Goal: Communication & Community: Answer question/provide support

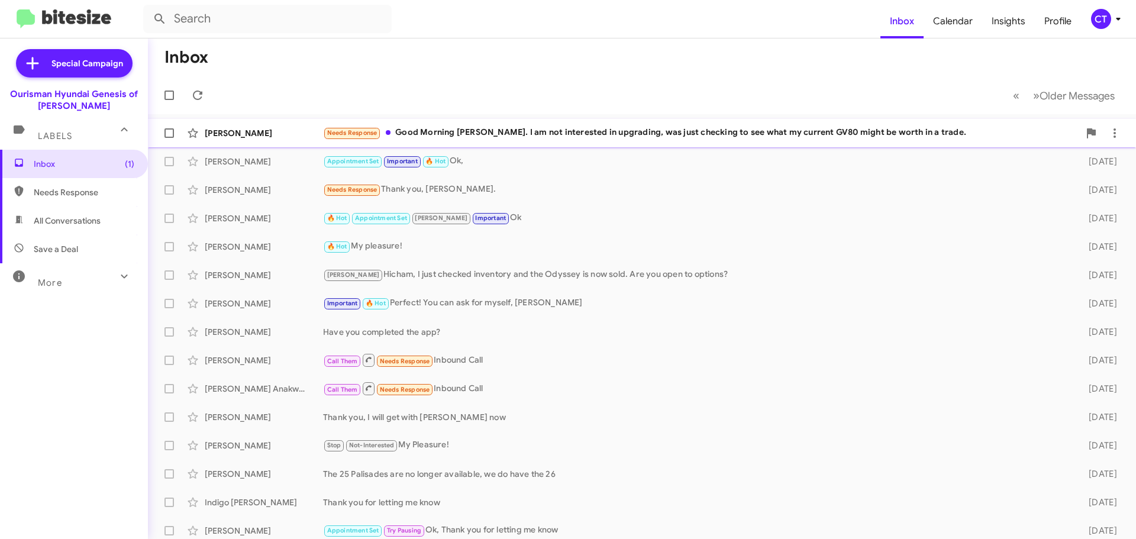
drag, startPoint x: 681, startPoint y: 127, endPoint x: 674, endPoint y: 128, distance: 6.6
click at [681, 127] on div "Needs Response Good Morning Ciara. I am not interested in upgrading, was just c…" at bounding box center [701, 133] width 756 height 14
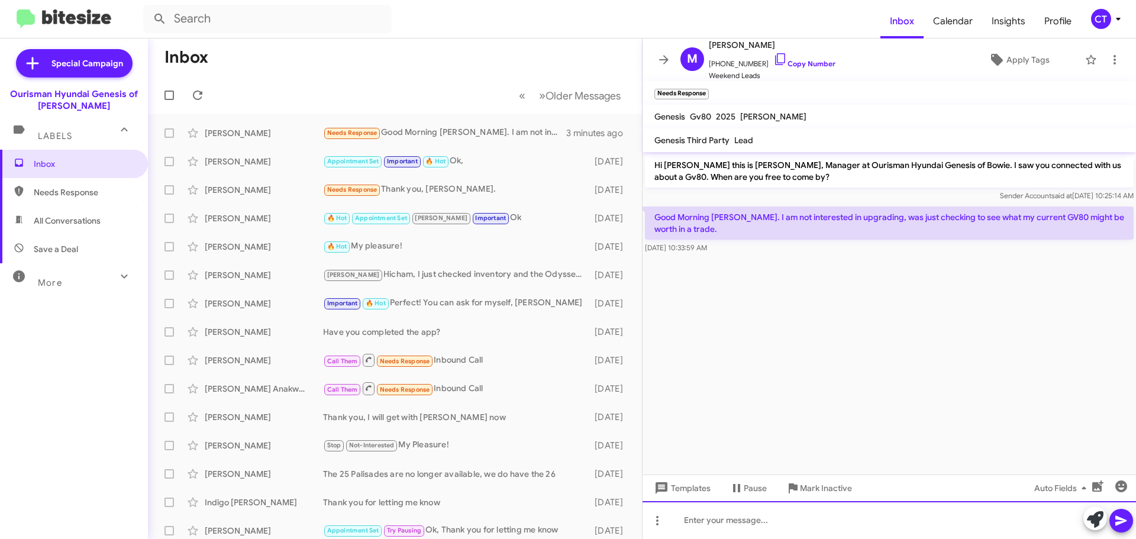
drag, startPoint x: 757, startPoint y: 527, endPoint x: 763, endPoint y: 531, distance: 7.2
click at [761, 528] on div at bounding box center [890, 520] width 494 height 38
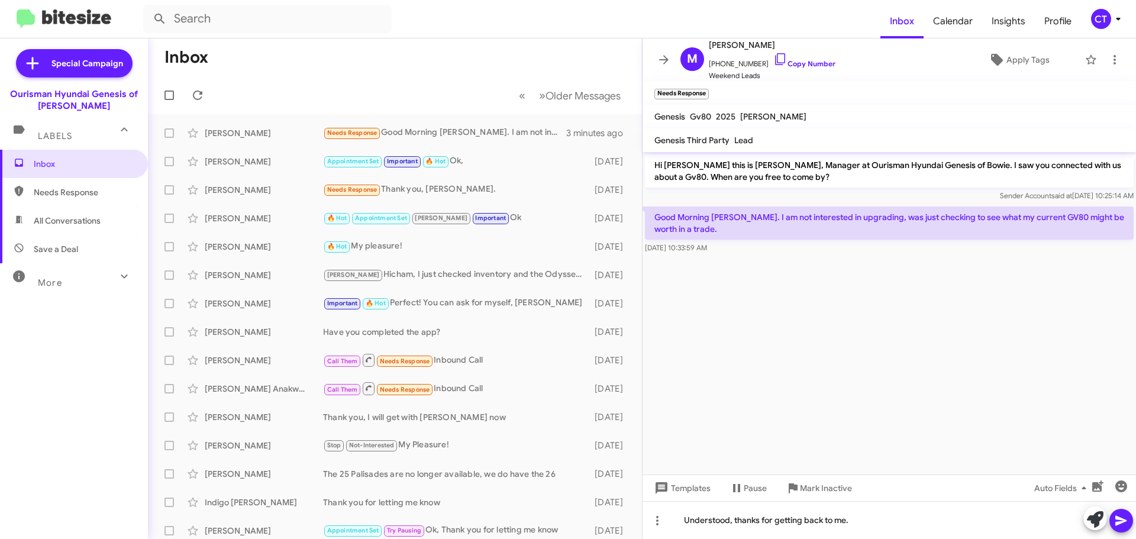
click at [1120, 522] on icon at bounding box center [1121, 521] width 11 height 10
drag, startPoint x: 768, startPoint y: 56, endPoint x: 209, endPoint y: 63, distance: 558.8
click at [774, 56] on icon at bounding box center [781, 59] width 14 height 14
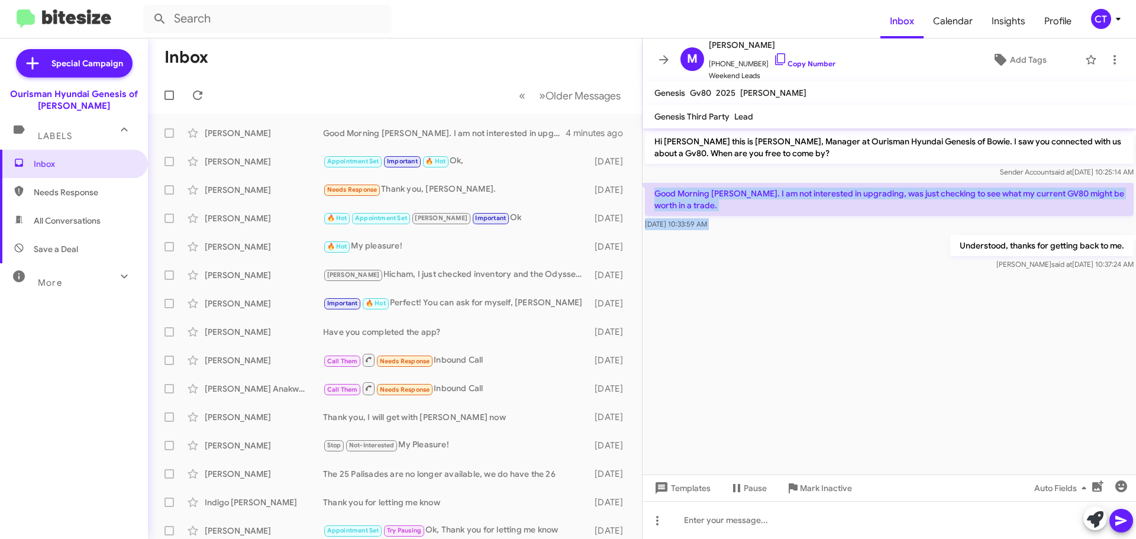
drag, startPoint x: 651, startPoint y: 192, endPoint x: 754, endPoint y: 244, distance: 115.7
click at [754, 244] on div "Hi Marcus this is Ciara Taylor, Manager at Ourisman Hyundai Genesis of Bowie. I…" at bounding box center [890, 200] width 494 height 144
copy div "Good Morning Ciara. I am not interested in upgrading, was just checking to see …"
click at [443, 64] on mat-toolbar-row "Inbox" at bounding box center [395, 57] width 494 height 38
click at [1110, 23] on span "CT" at bounding box center [1109, 19] width 36 height 20
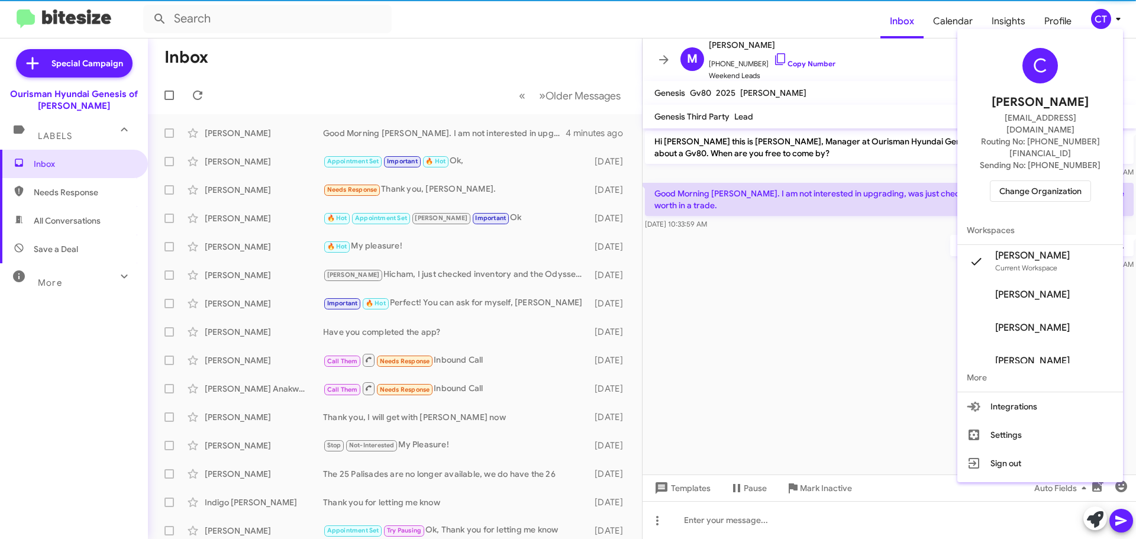
click at [1042, 181] on span "Change Organization" at bounding box center [1041, 191] width 82 height 20
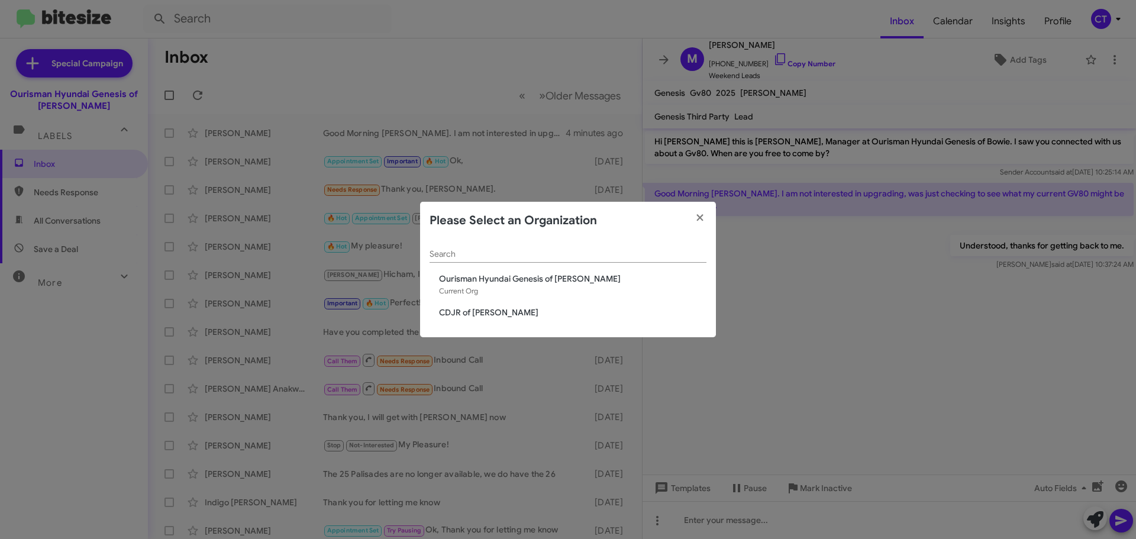
click at [465, 315] on span "CDJR of [PERSON_NAME]" at bounding box center [573, 313] width 268 height 12
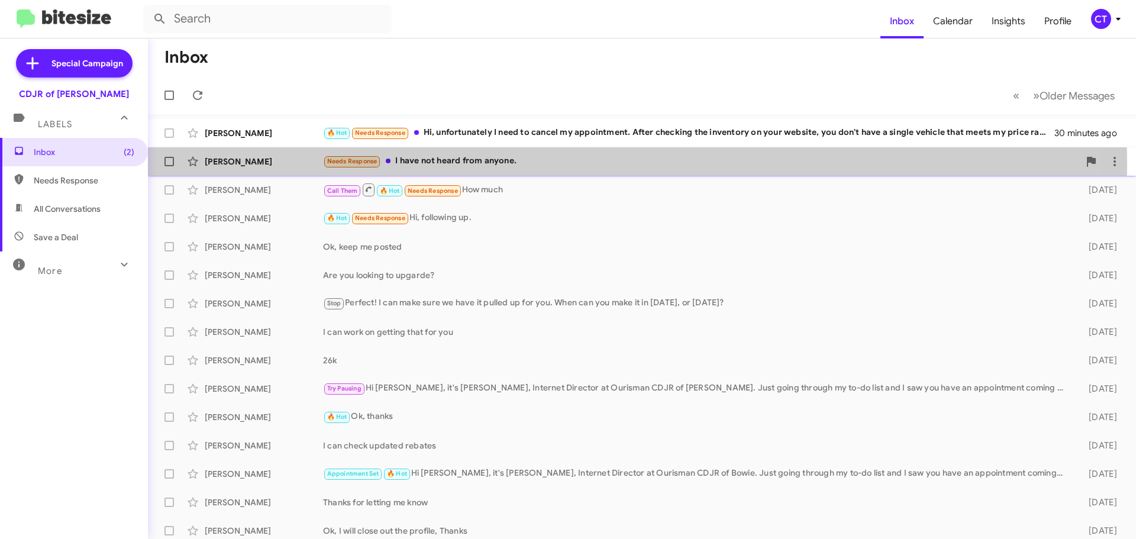
click at [513, 164] on div "Needs Response I have not heard from anyone." at bounding box center [701, 161] width 756 height 14
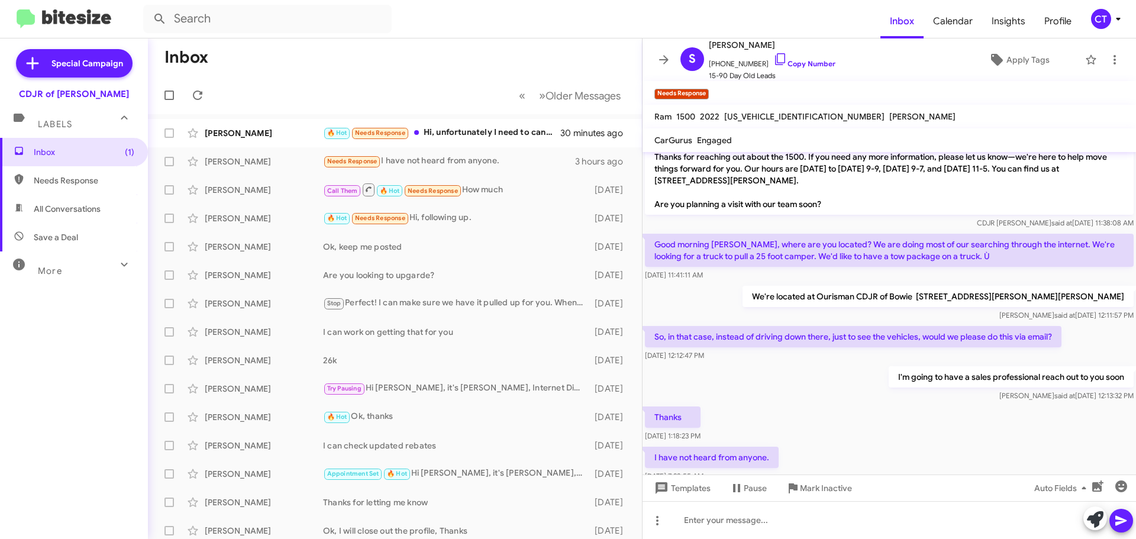
scroll to position [63, 0]
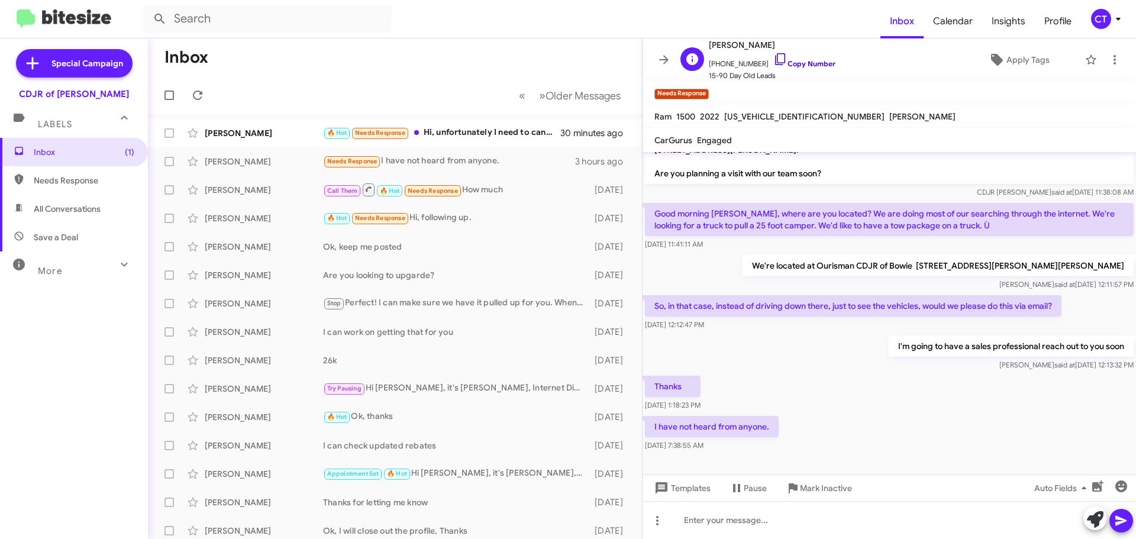
click at [774, 57] on icon at bounding box center [781, 59] width 14 height 14
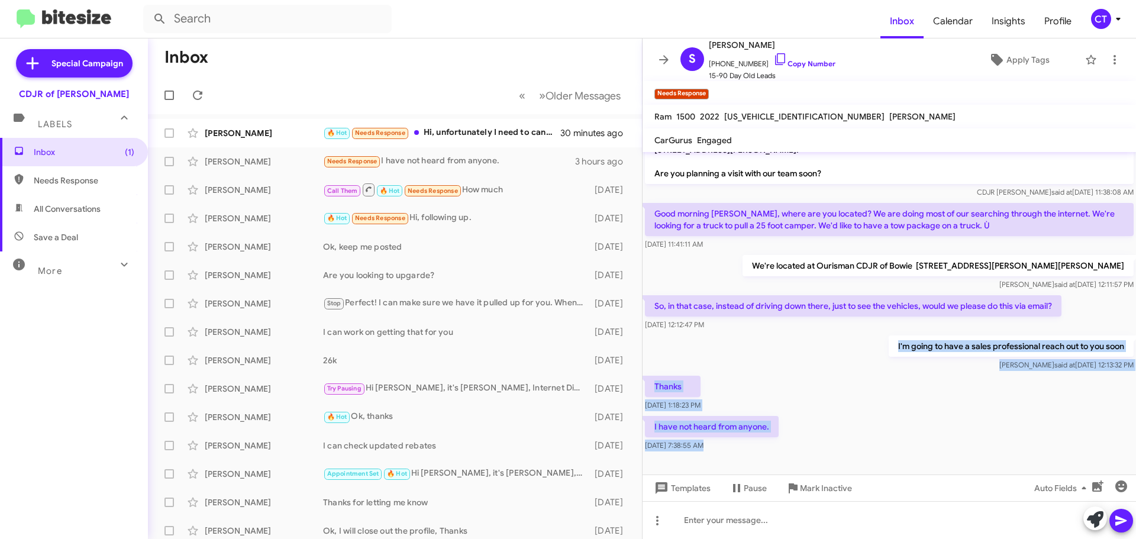
drag, startPoint x: 881, startPoint y: 342, endPoint x: 999, endPoint y: 462, distance: 168.3
click at [999, 462] on cdk-virtual-scroll-viewport "Hi Sandra this is Ciara Taylor, Internet Director at Ourisman CDJR of Bowie. Th…" at bounding box center [890, 313] width 494 height 323
copy div "I'm going to have a sales professional reach out to you soon Ciara said at Sep …"
drag, startPoint x: 823, startPoint y: 408, endPoint x: 813, endPoint y: 425, distance: 20.2
click at [823, 408] on div "Thanks Sep 19, 2025, 1:18:23 PM" at bounding box center [890, 394] width 494 height 40
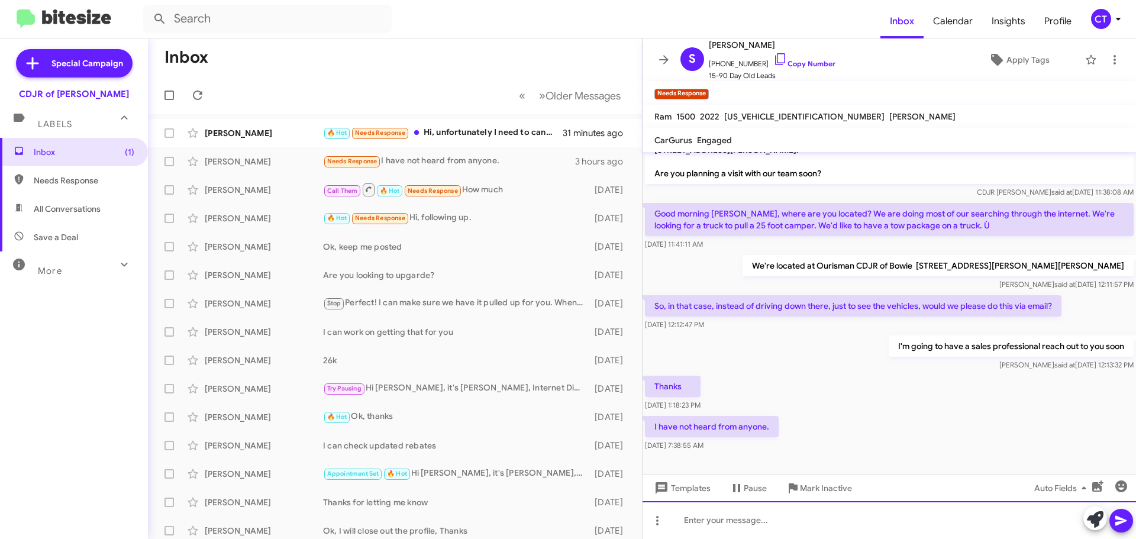
click at [764, 523] on div at bounding box center [890, 520] width 494 height 38
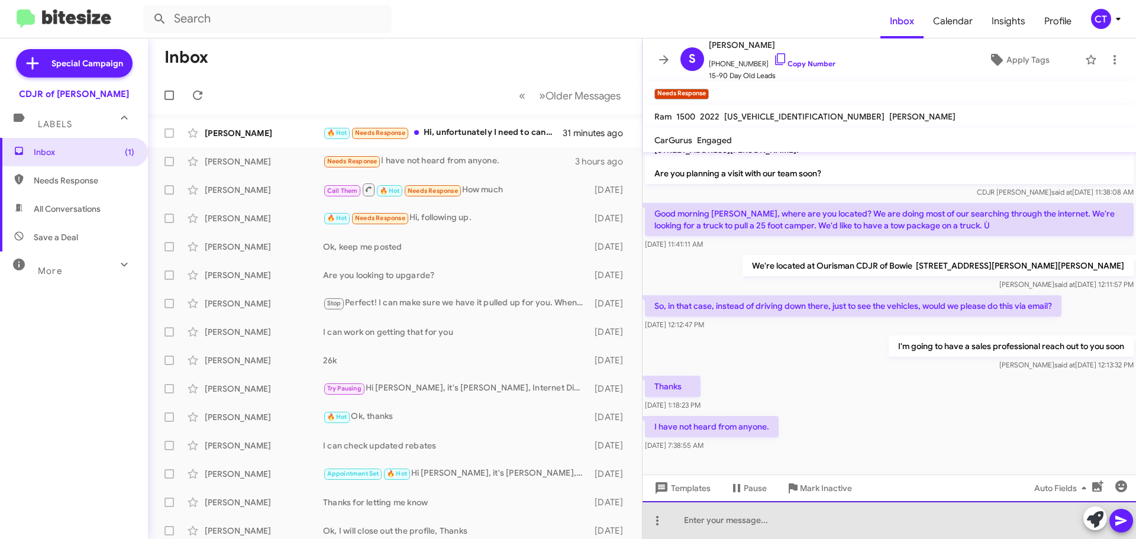
click at [757, 519] on div at bounding box center [890, 520] width 494 height 38
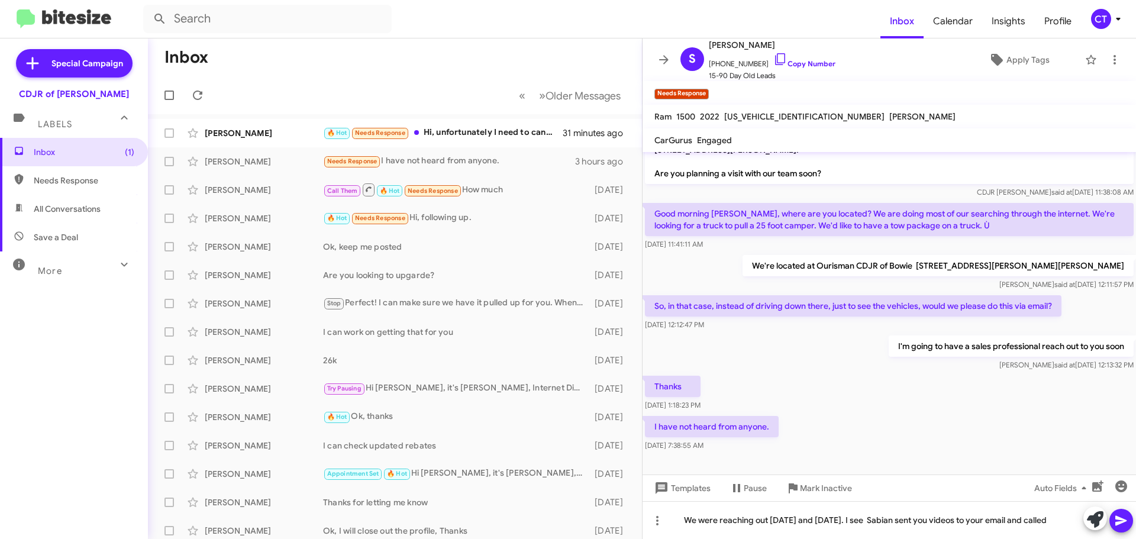
drag, startPoint x: 1130, startPoint y: 516, endPoint x: 1121, endPoint y: 518, distance: 9.1
click at [1130, 516] on button at bounding box center [1122, 521] width 24 height 24
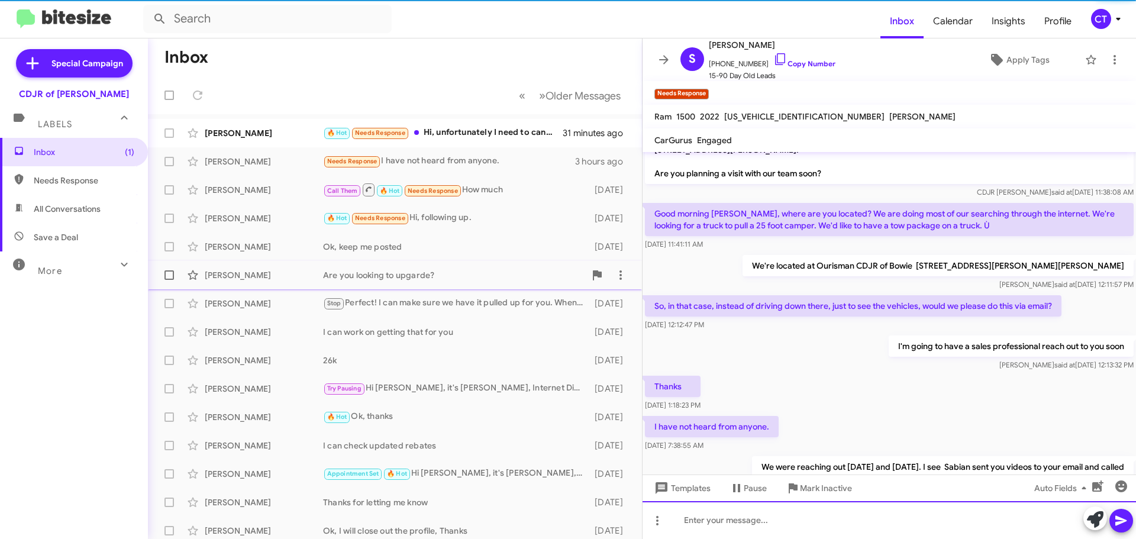
scroll to position [0, 0]
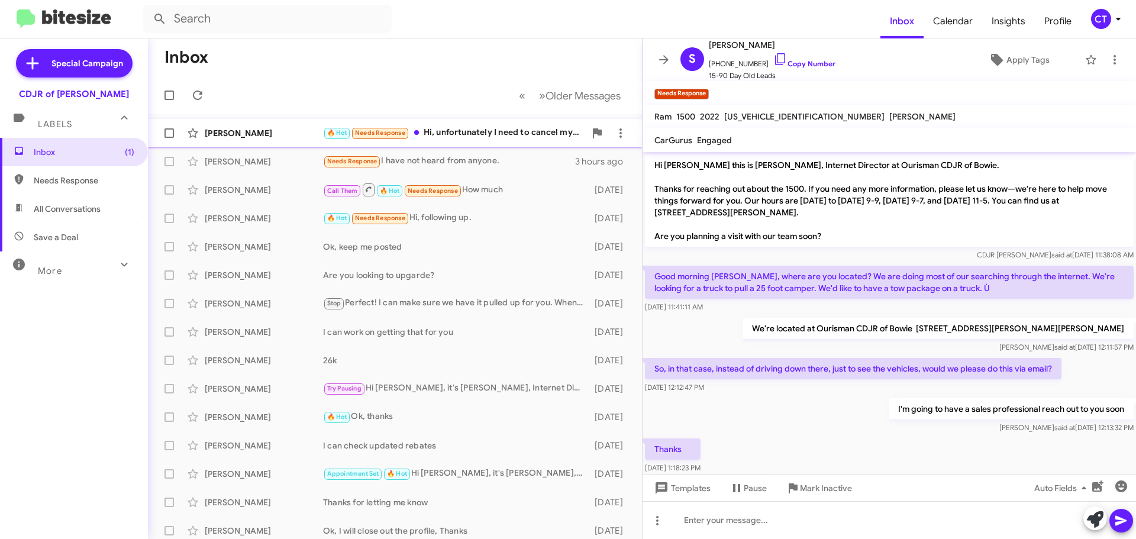
click at [487, 137] on div "🔥 Hot Needs Response Hi, unfortunately I need to cancel my appointment. After c…" at bounding box center [454, 133] width 262 height 14
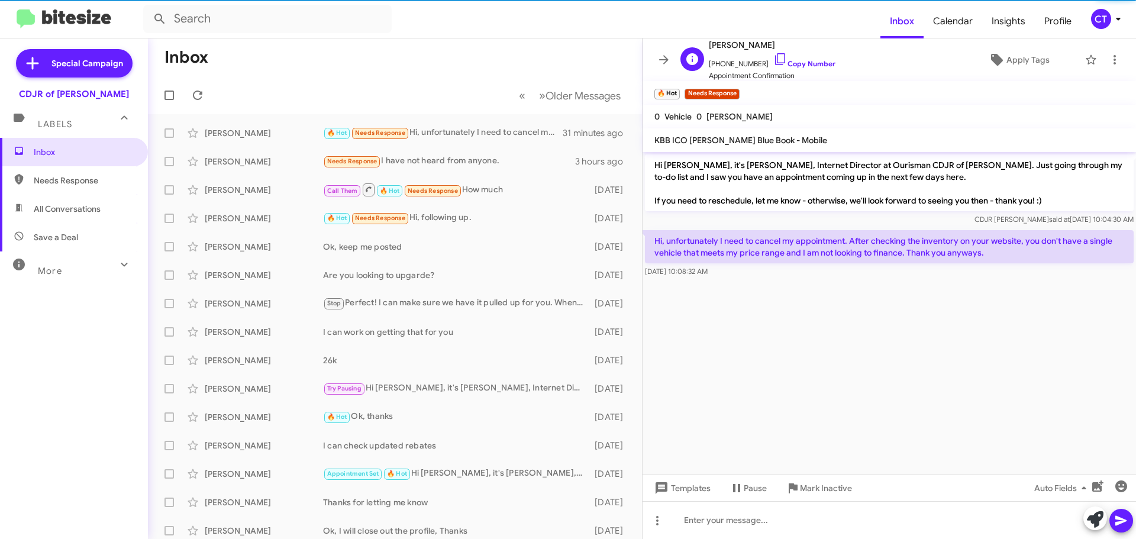
drag, startPoint x: 772, startPoint y: 62, endPoint x: 770, endPoint y: 70, distance: 8.6
click at [775, 62] on icon at bounding box center [780, 59] width 10 height 12
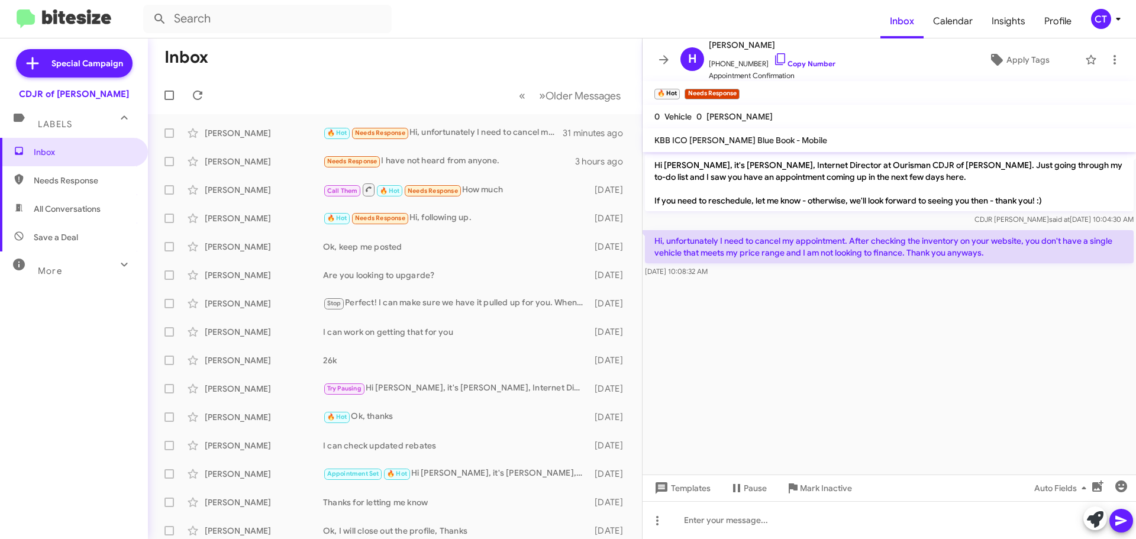
drag, startPoint x: 771, startPoint y: 54, endPoint x: 362, endPoint y: 56, distance: 408.4
click at [774, 54] on icon at bounding box center [781, 59] width 14 height 14
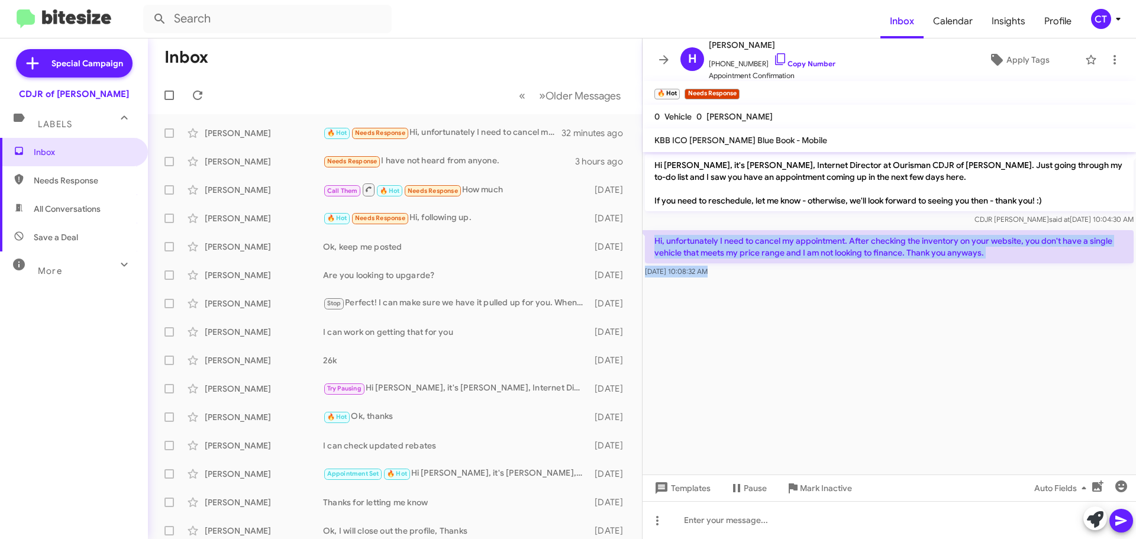
drag, startPoint x: 653, startPoint y: 239, endPoint x: 800, endPoint y: 280, distance: 152.5
click at [800, 280] on cdk-virtual-scroll-viewport "Hi Heather, it's Ciara Taylor, Internet Director at Ourisman CDJR of Bowie. Jus…" at bounding box center [890, 313] width 494 height 323
copy div "Hi, unfortunately I need to cancel my appointment. After checking the inventory…"
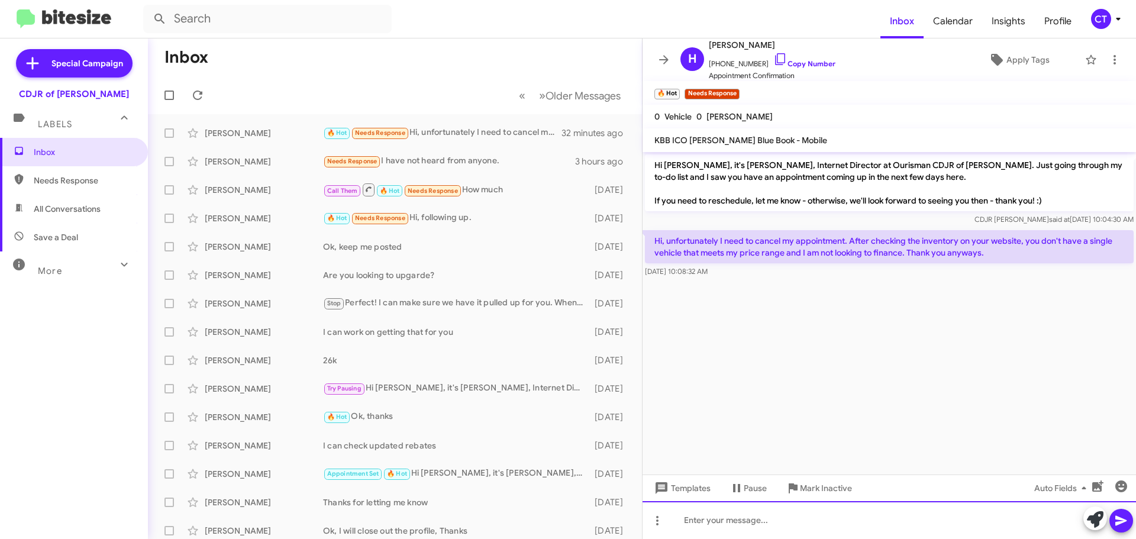
click at [782, 523] on div at bounding box center [890, 520] width 494 height 38
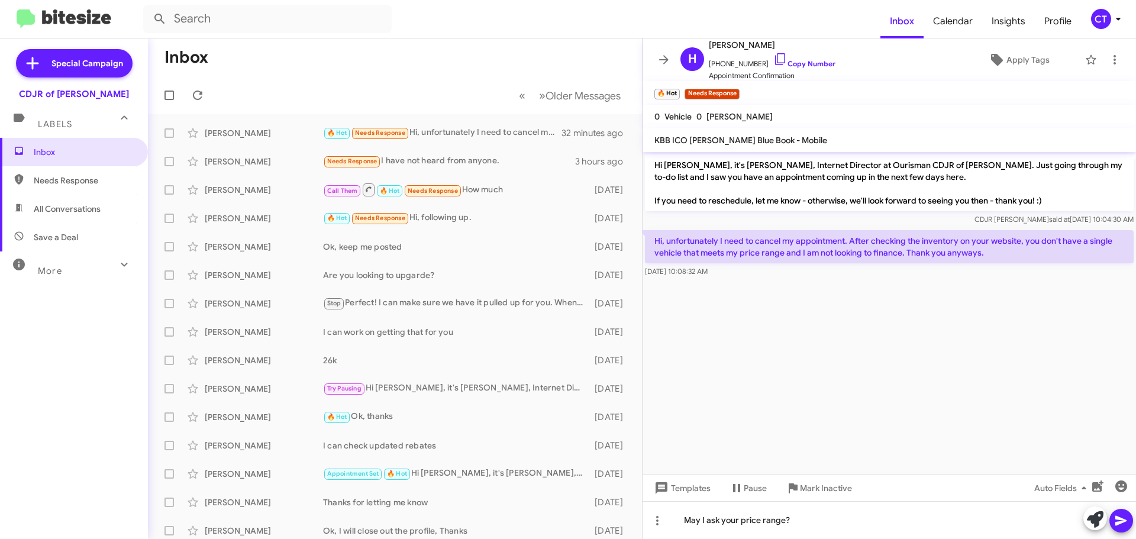
click at [1118, 516] on icon at bounding box center [1122, 521] width 14 height 14
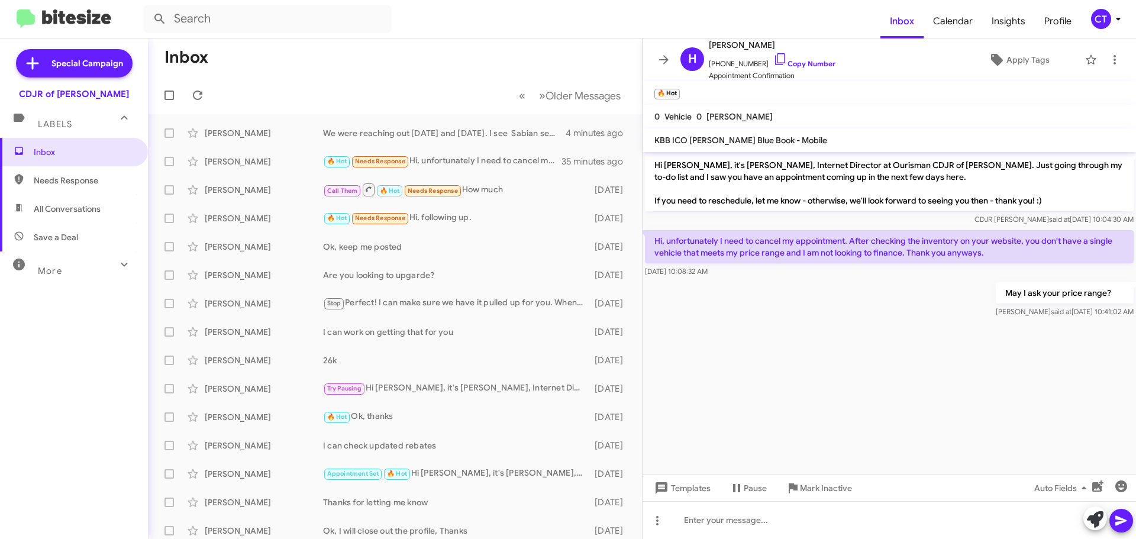
click at [448, 48] on mat-toolbar-row "Inbox" at bounding box center [395, 57] width 494 height 38
click at [444, 134] on div "Needs Response What is the number he'll be calling from? I do not answer phone …" at bounding box center [454, 133] width 262 height 14
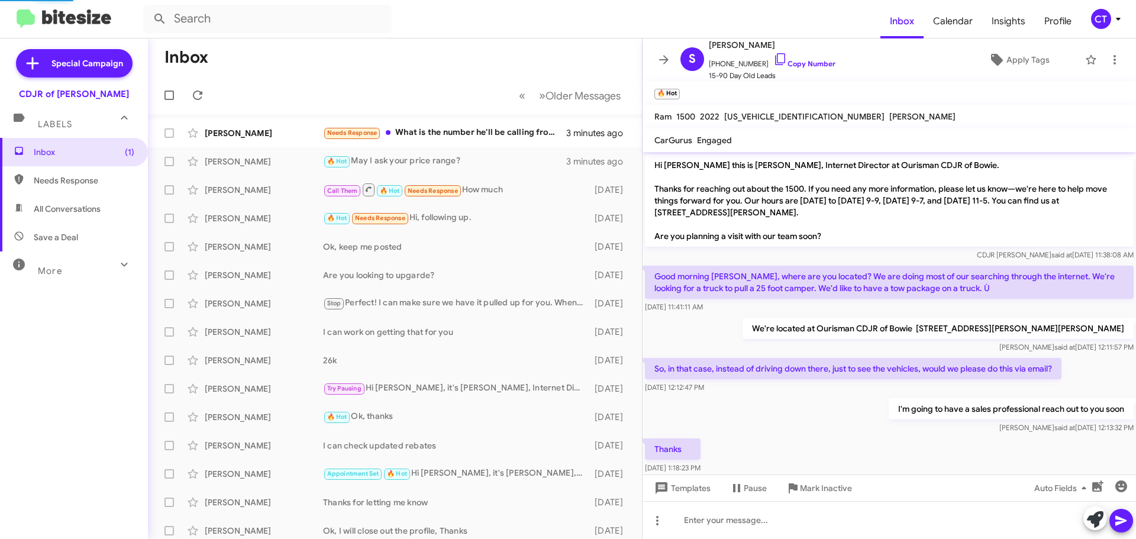
scroll to position [149, 0]
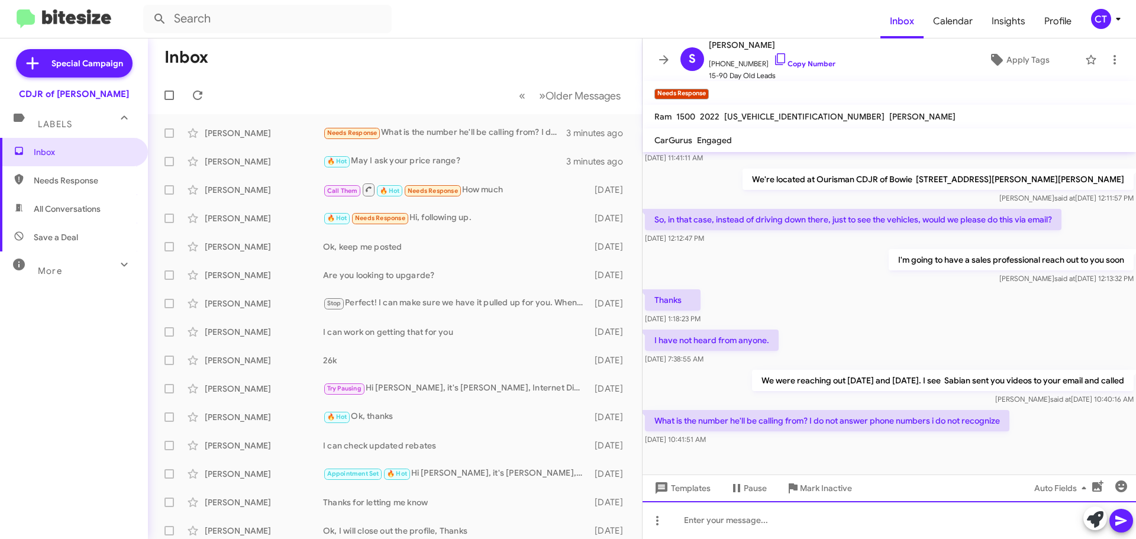
click at [903, 516] on div at bounding box center [890, 520] width 494 height 38
click at [832, 520] on div "He could be calling from his cell phonbe or store number" at bounding box center [890, 520] width 494 height 38
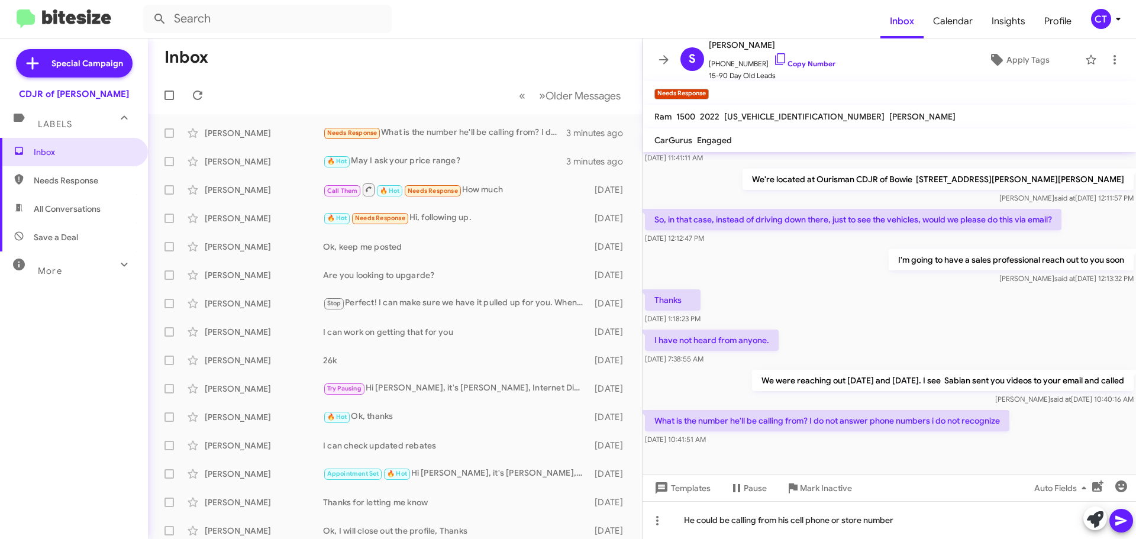
drag, startPoint x: 1128, startPoint y: 527, endPoint x: 1119, endPoint y: 529, distance: 9.2
click at [1128, 526] on icon at bounding box center [1122, 521] width 14 height 14
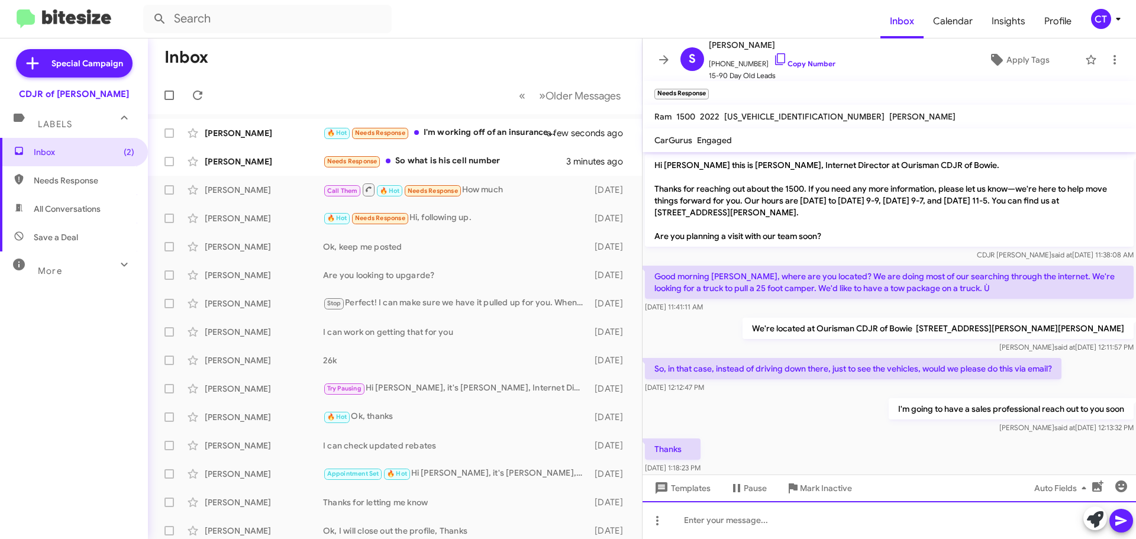
scroll to position [236, 0]
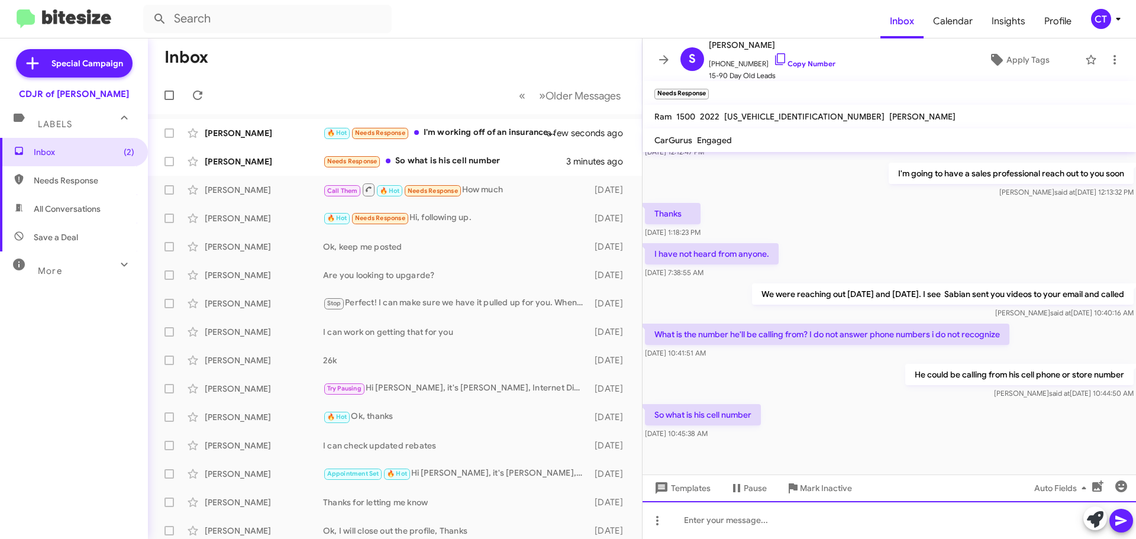
click at [711, 529] on div at bounding box center [890, 520] width 494 height 38
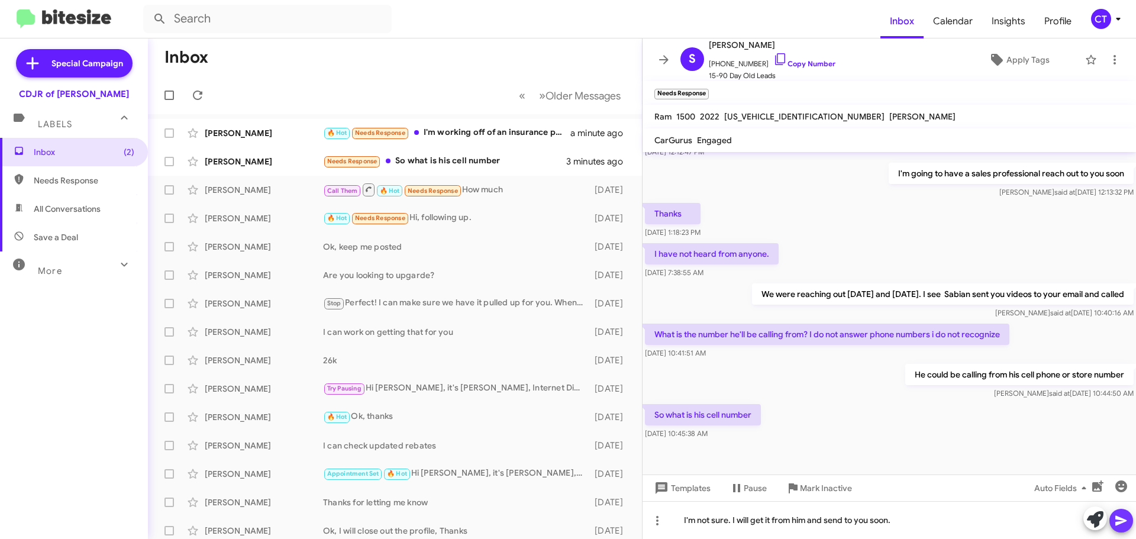
click at [1123, 521] on icon at bounding box center [1121, 521] width 11 height 10
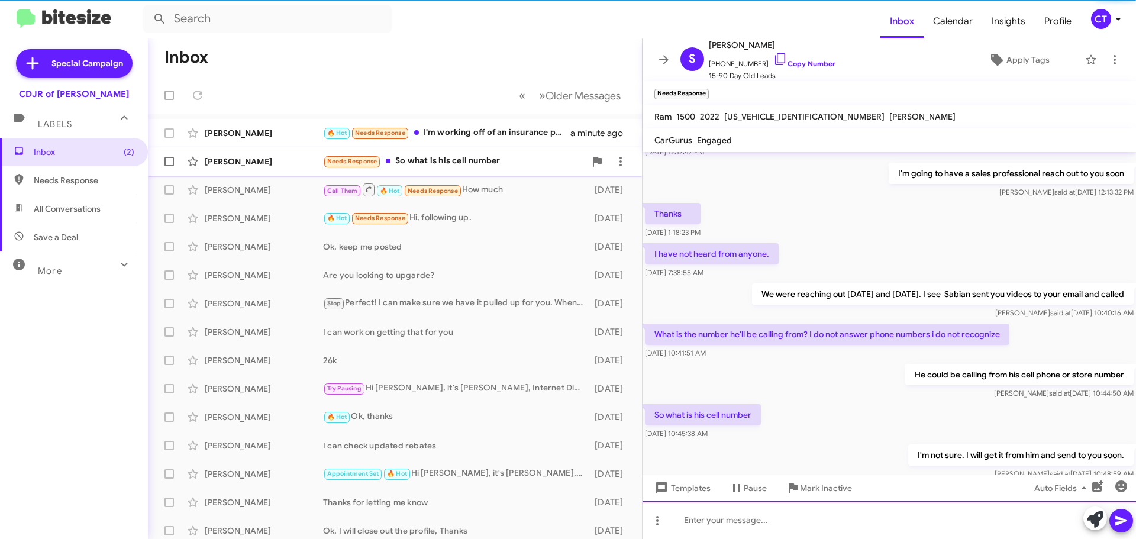
scroll to position [0, 0]
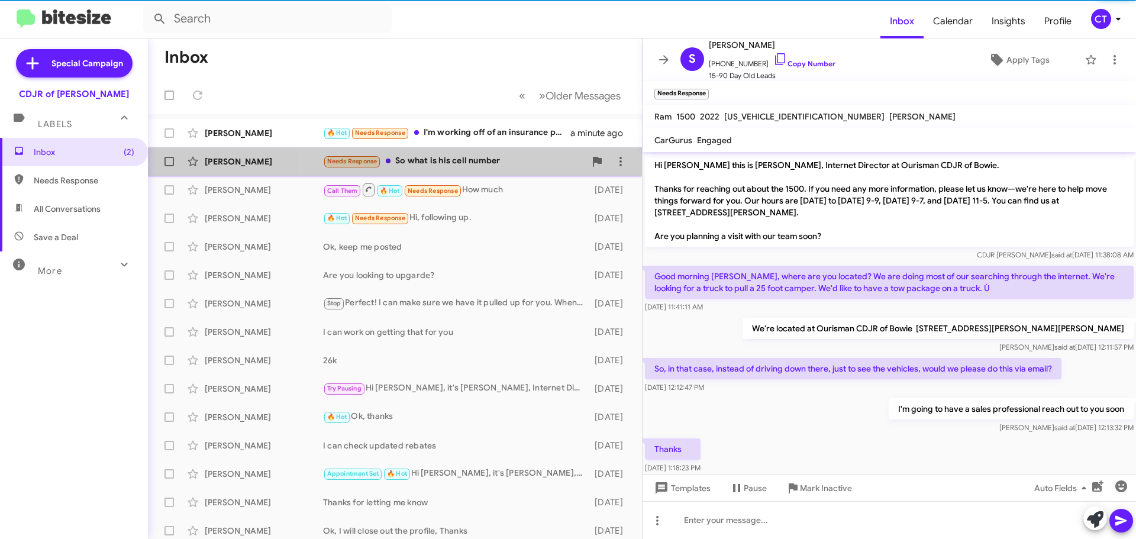
click at [463, 158] on div "Needs Response So what is his cell number" at bounding box center [454, 161] width 262 height 14
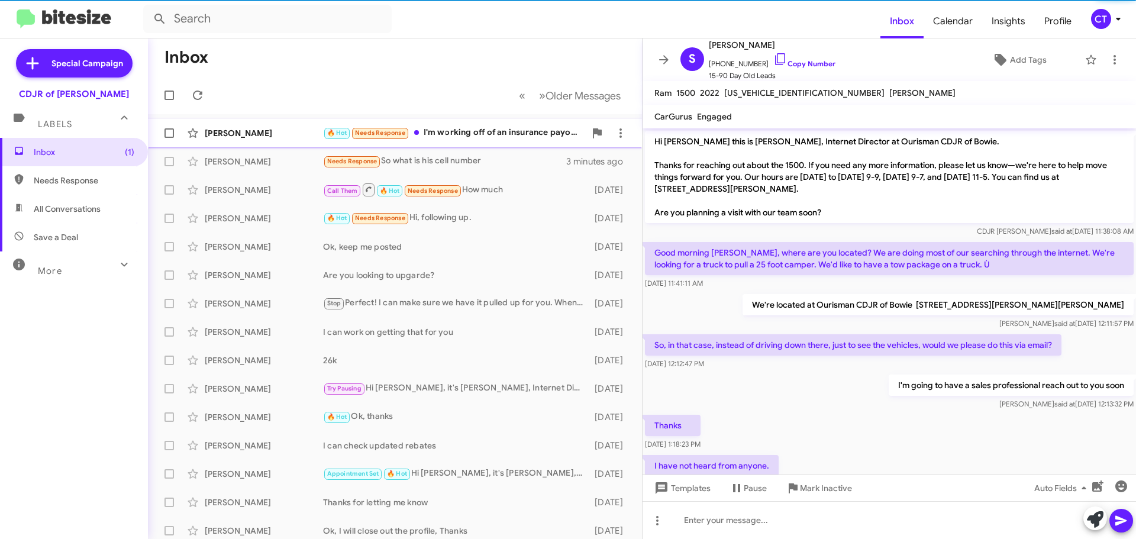
click at [473, 132] on div "🔥 Hot Needs Response I'm working off of an insurance payoff post car accident" at bounding box center [454, 133] width 262 height 14
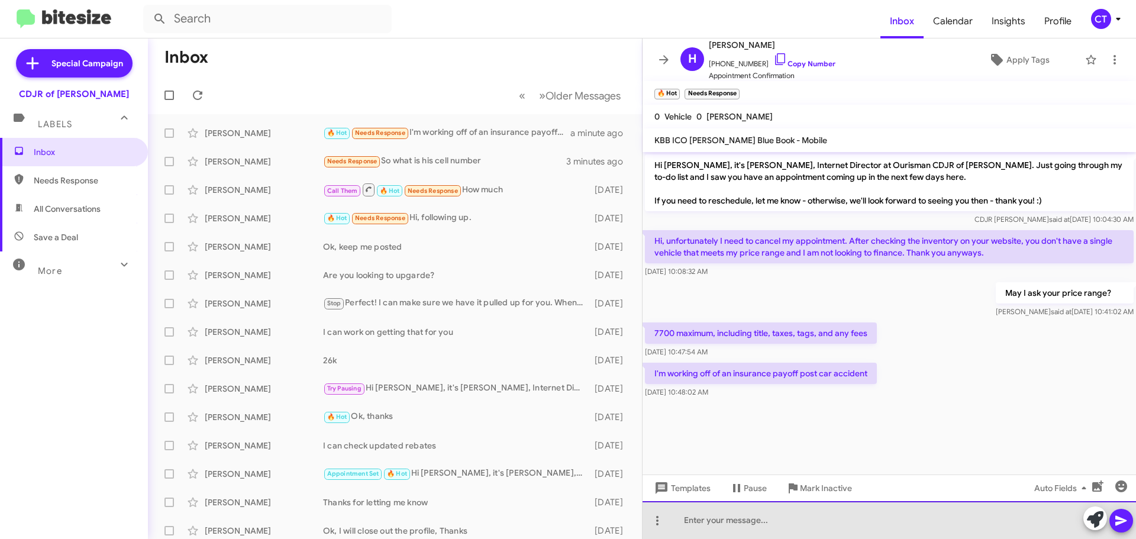
click at [715, 532] on div at bounding box center [890, 520] width 494 height 38
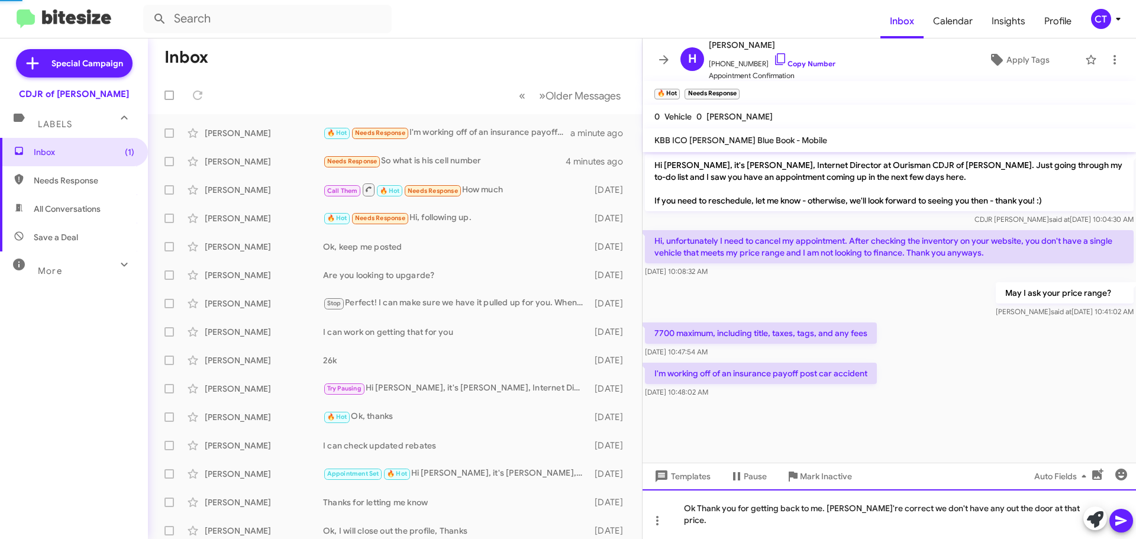
click at [836, 521] on div "Ok Thank you for getting back to me. YOu're correct we don't have any out the d…" at bounding box center [890, 515] width 494 height 50
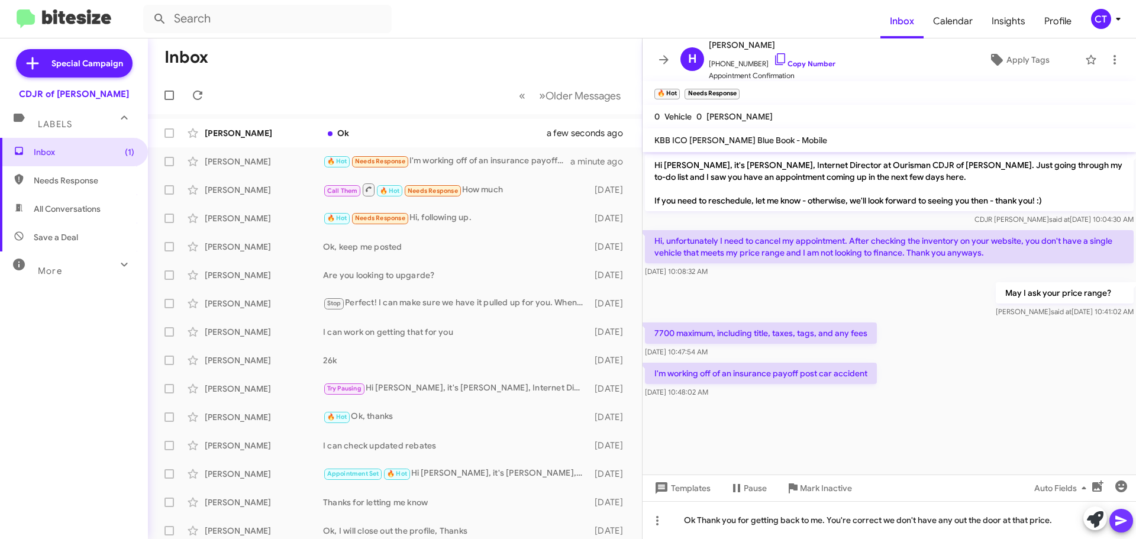
click at [1121, 524] on icon at bounding box center [1122, 521] width 14 height 14
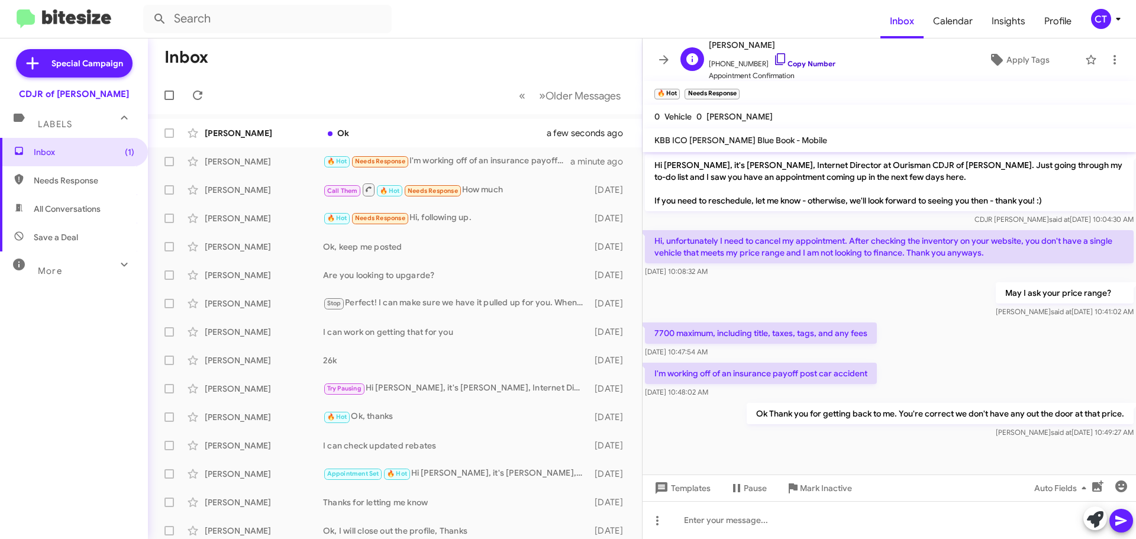
click at [774, 59] on icon at bounding box center [781, 59] width 14 height 14
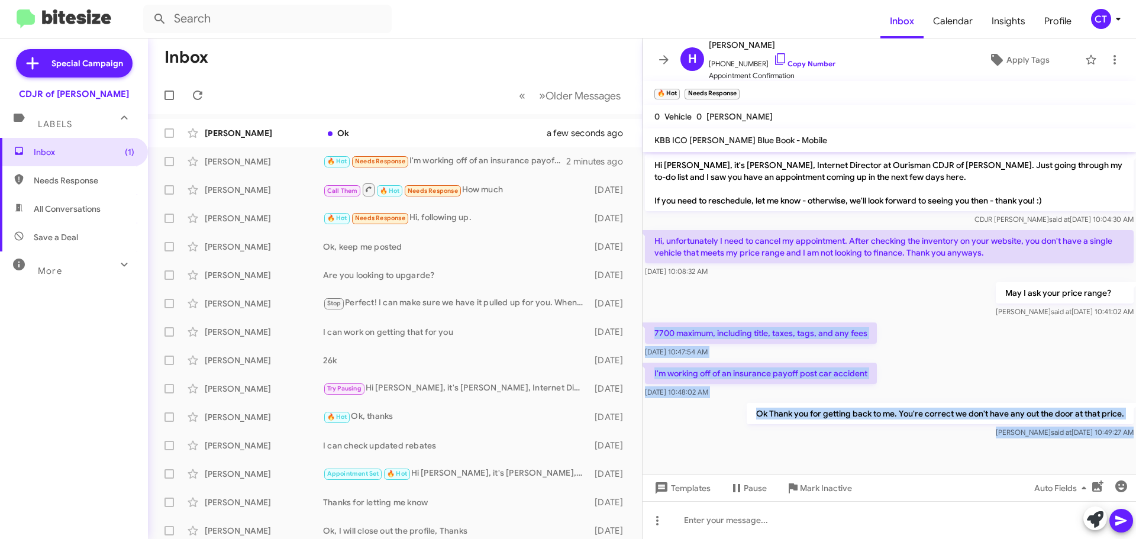
drag, startPoint x: 650, startPoint y: 331, endPoint x: 1022, endPoint y: 447, distance: 389.6
click at [1022, 447] on cdk-virtual-scroll-viewport "Hi Heather, it's Ciara Taylor, Internet Director at Ourisman CDJR of Bowie. Jus…" at bounding box center [890, 313] width 494 height 323
copy div "7700 maximum, including title, taxes, tags, and any fees Sep 22, 2025, 10:47:54…"
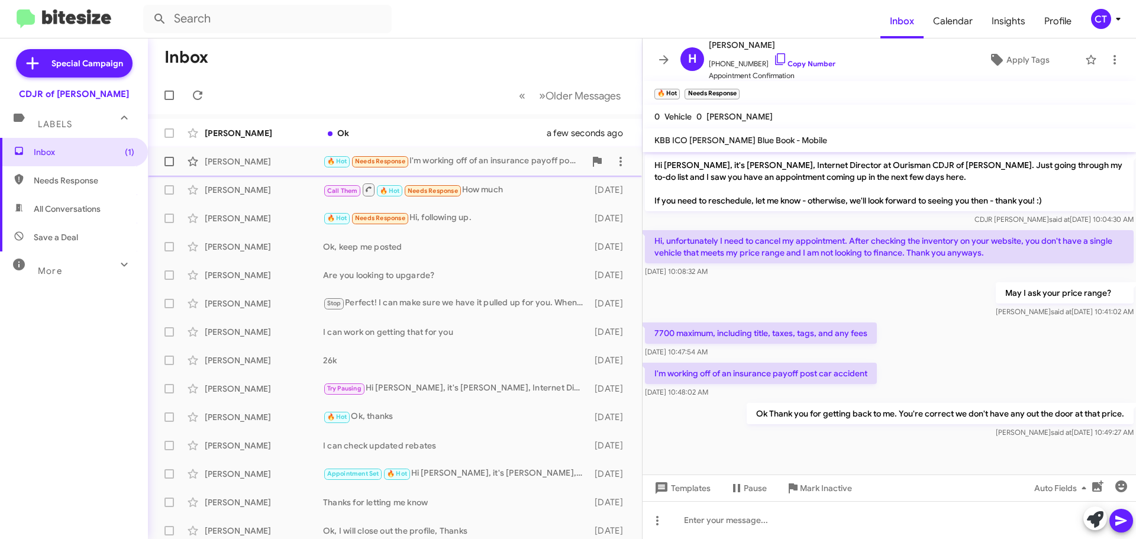
drag, startPoint x: 422, startPoint y: 130, endPoint x: 403, endPoint y: 161, distance: 36.5
click at [418, 128] on div "Ok" at bounding box center [442, 133] width 239 height 12
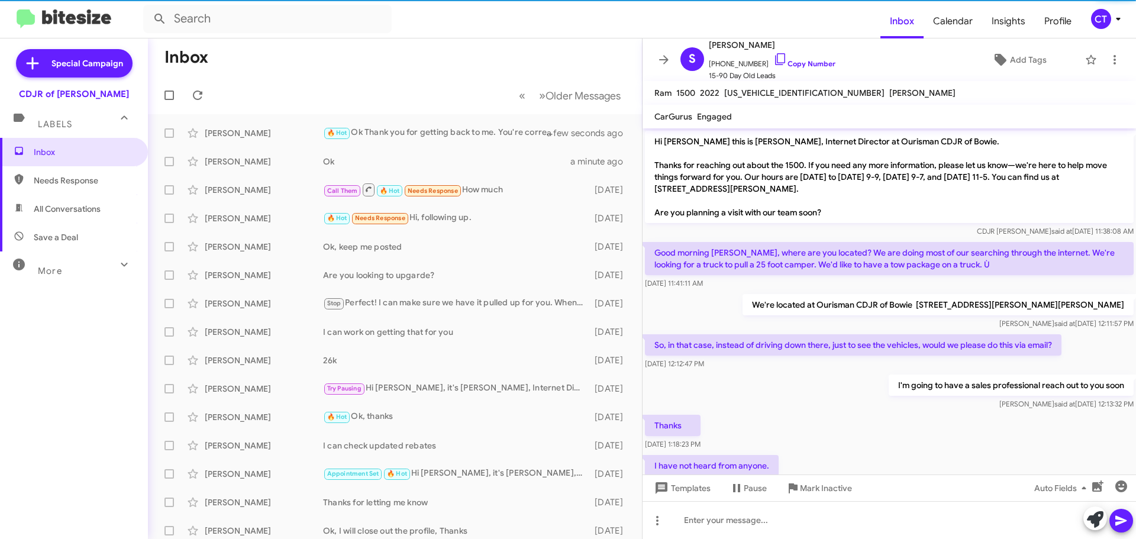
scroll to position [298, 0]
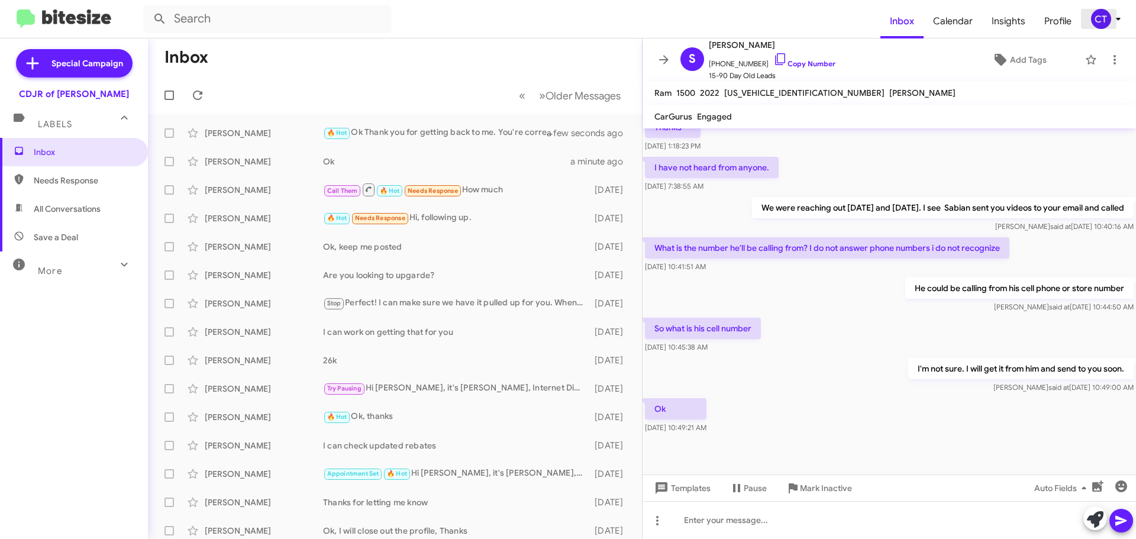
click at [1118, 22] on icon at bounding box center [1119, 19] width 14 height 14
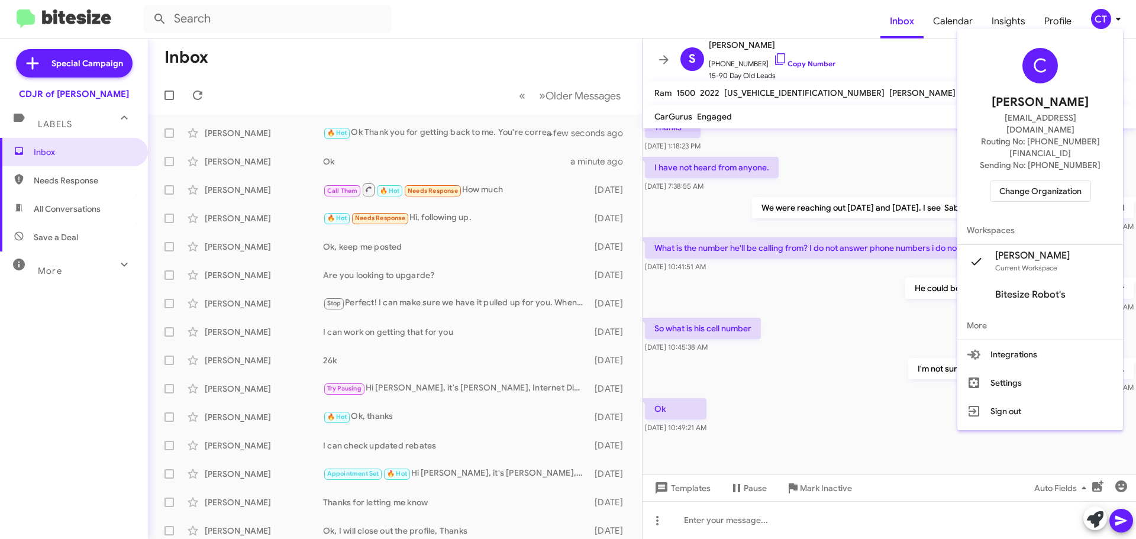
click at [1058, 181] on span "Change Organization" at bounding box center [1041, 191] width 82 height 20
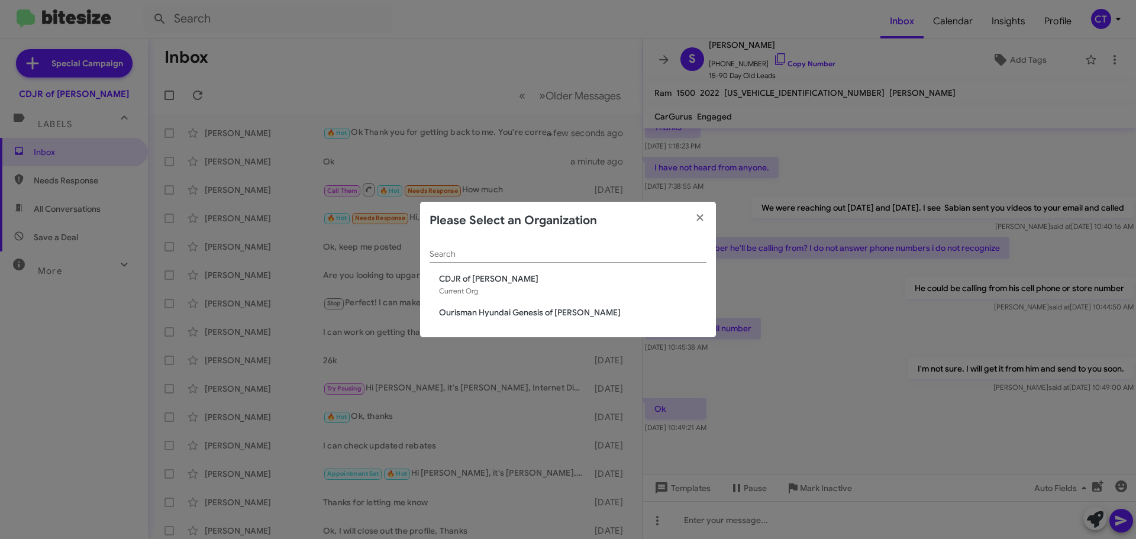
click at [583, 310] on span "Ourisman Hyundai Genesis of [PERSON_NAME]" at bounding box center [573, 313] width 268 height 12
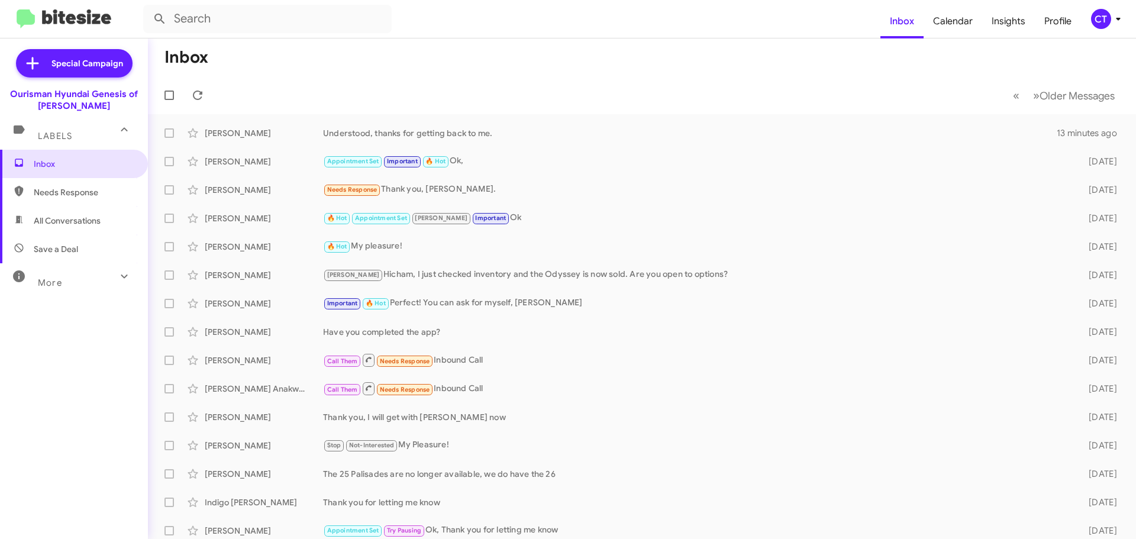
click at [713, 44] on mat-toolbar-row "Inbox" at bounding box center [642, 57] width 989 height 38
click at [1122, 19] on icon at bounding box center [1119, 19] width 14 height 14
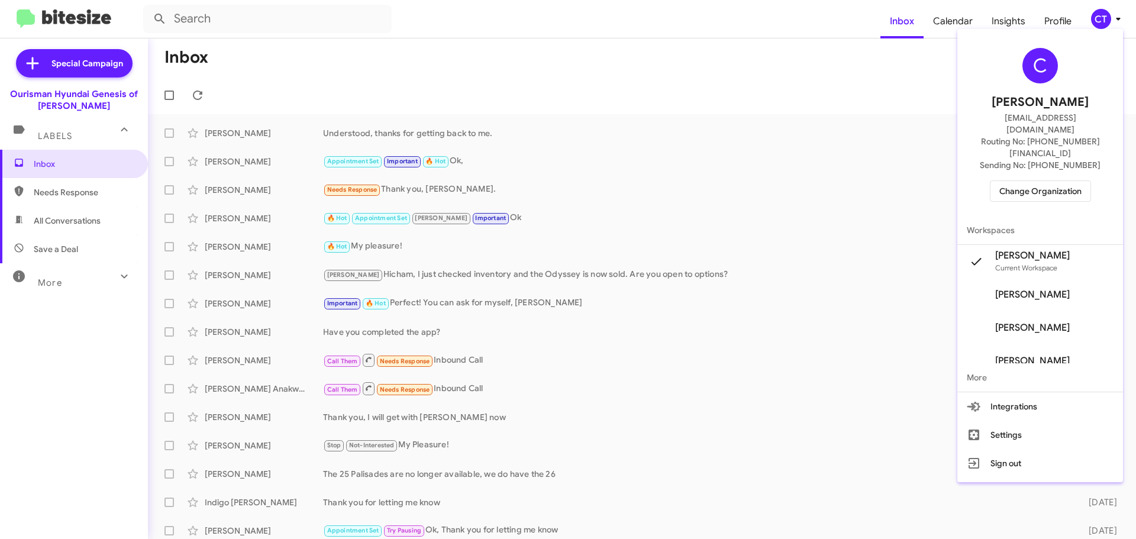
click at [1031, 181] on div "C Ciara Taylor ctaylor@ourismancars.com Routing No: +1 (301) 390-0880 Sending N…" at bounding box center [1041, 125] width 166 height 182
click at [1023, 181] on span "Change Organization" at bounding box center [1041, 191] width 82 height 20
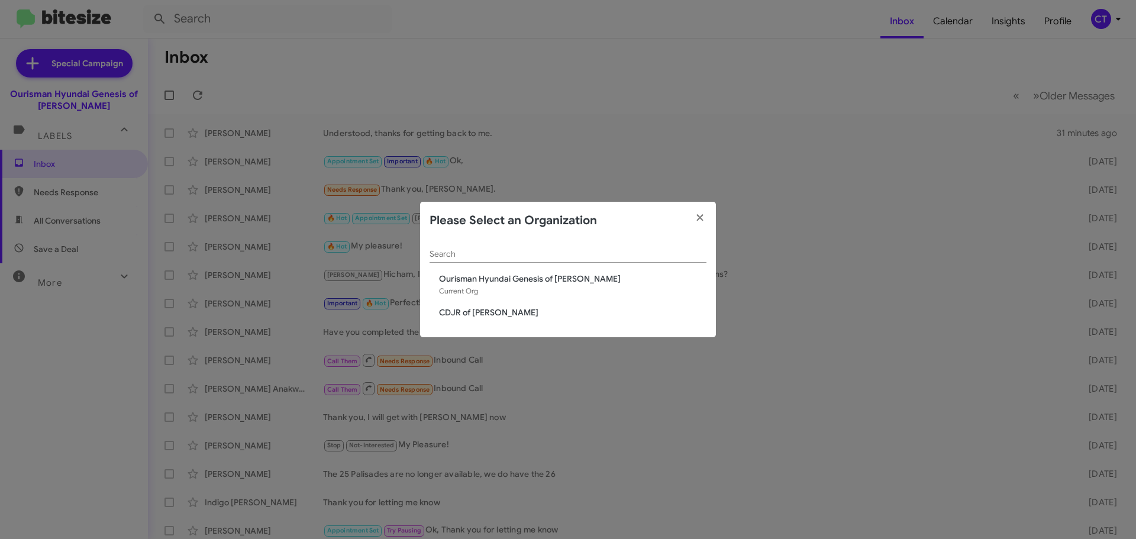
click at [490, 317] on span "CDJR of [PERSON_NAME]" at bounding box center [573, 313] width 268 height 12
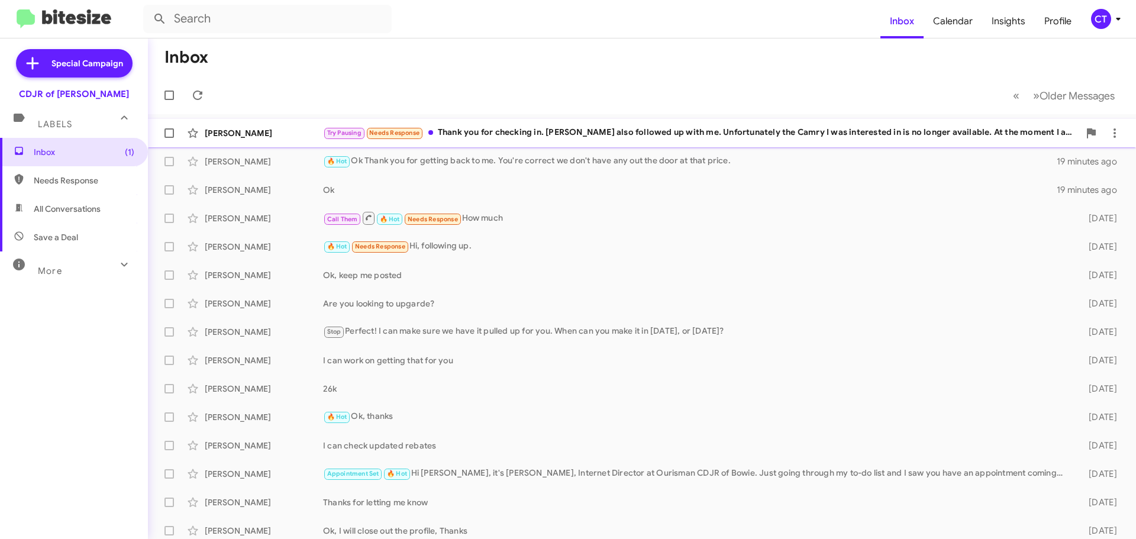
click at [514, 140] on div "[PERSON_NAME] Try Pausing Needs Response Thank you for checking in. [PERSON_NAM…" at bounding box center [642, 133] width 970 height 24
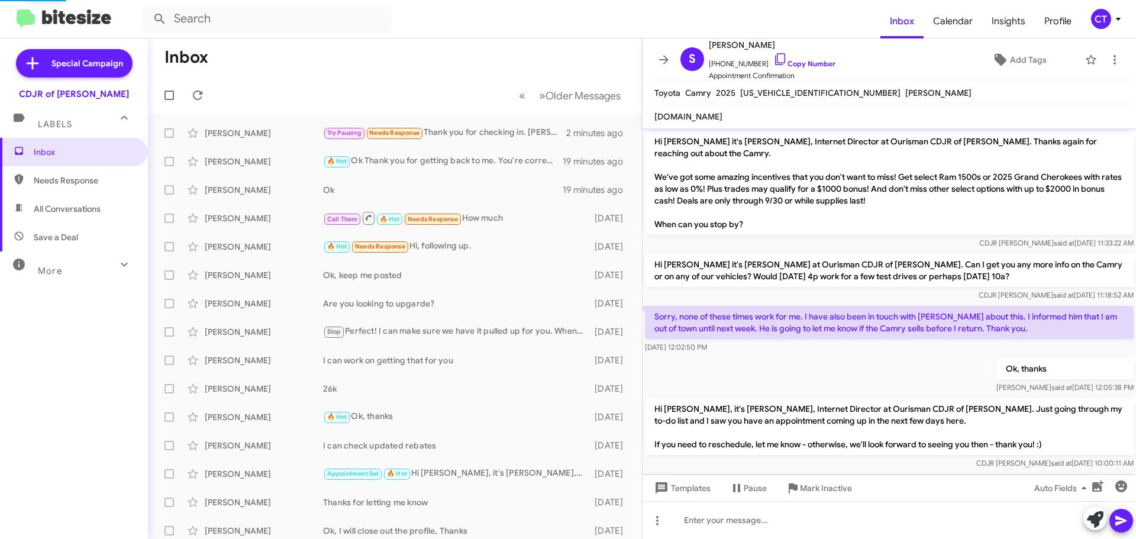
scroll to position [55, 0]
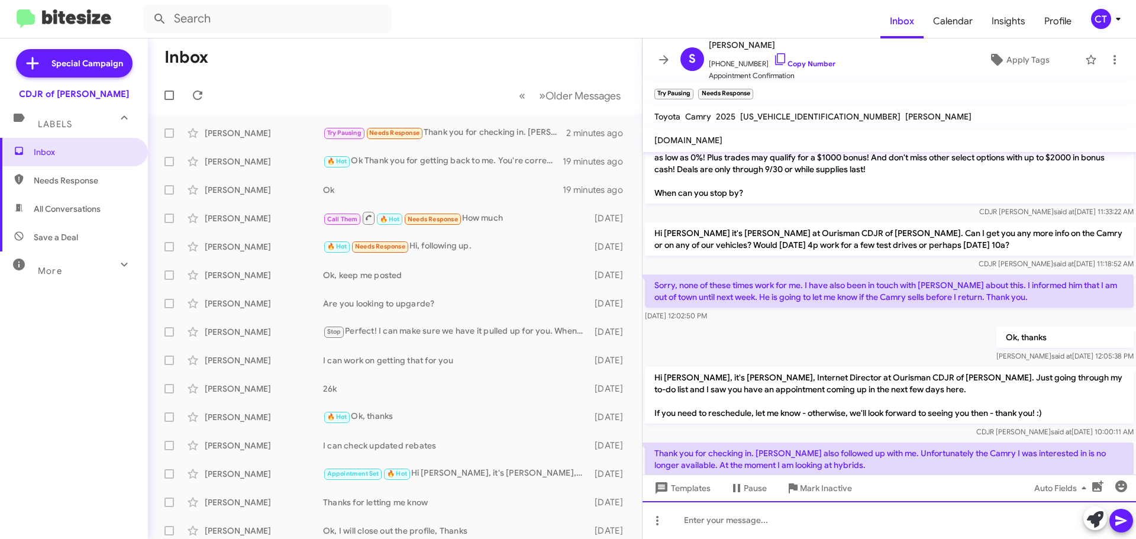
click at [754, 529] on div at bounding box center [890, 520] width 494 height 38
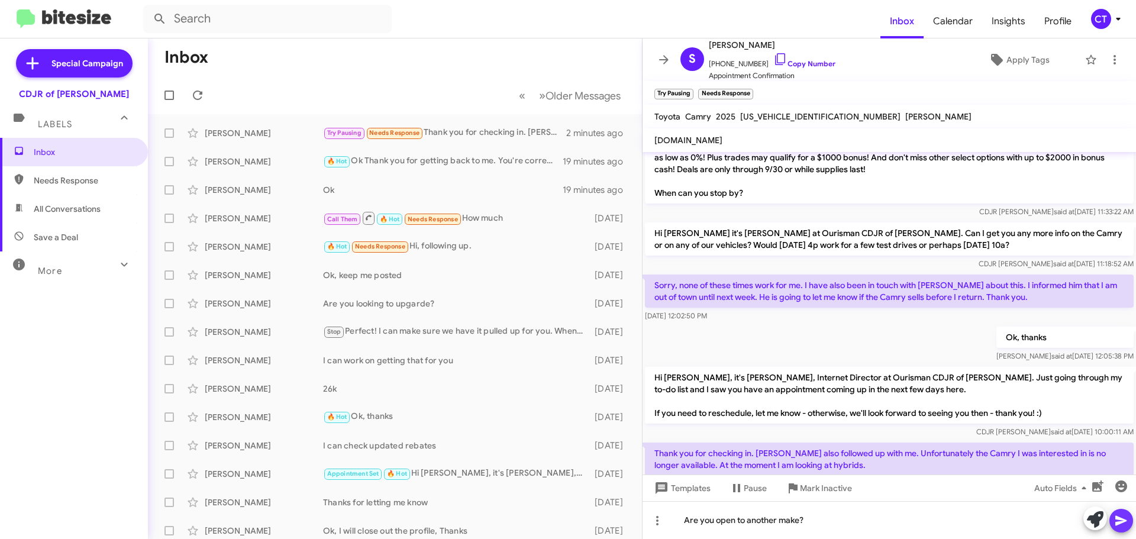
click at [1127, 513] on span at bounding box center [1122, 521] width 14 height 24
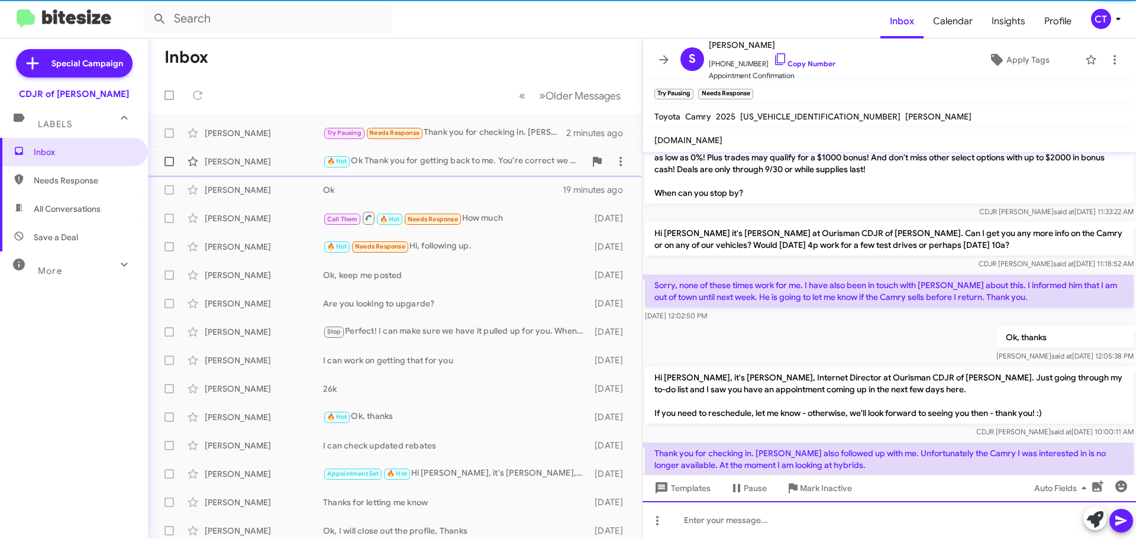
scroll to position [122, 0]
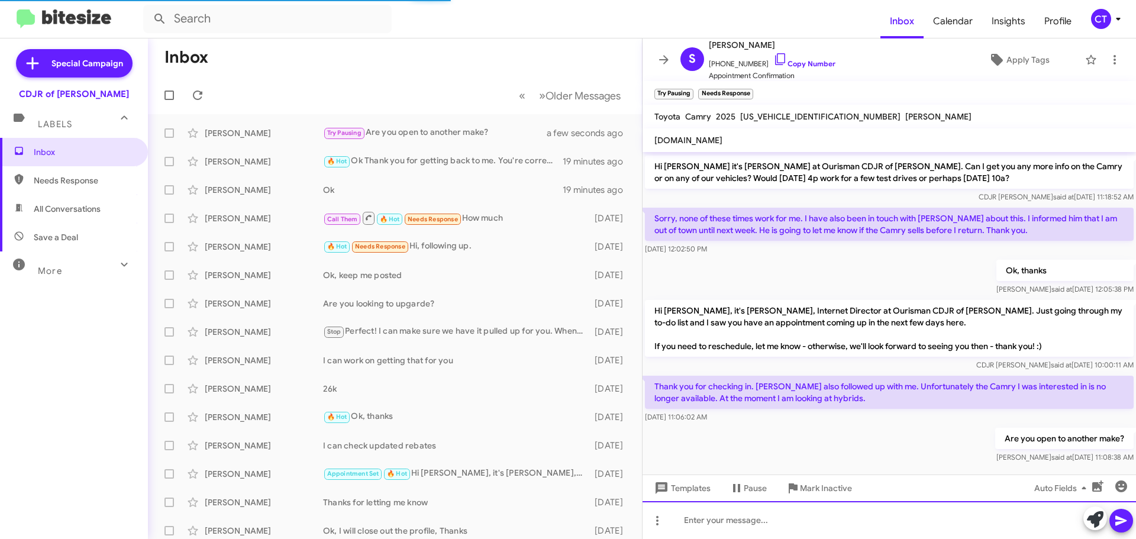
click at [753, 519] on div at bounding box center [890, 520] width 494 height 38
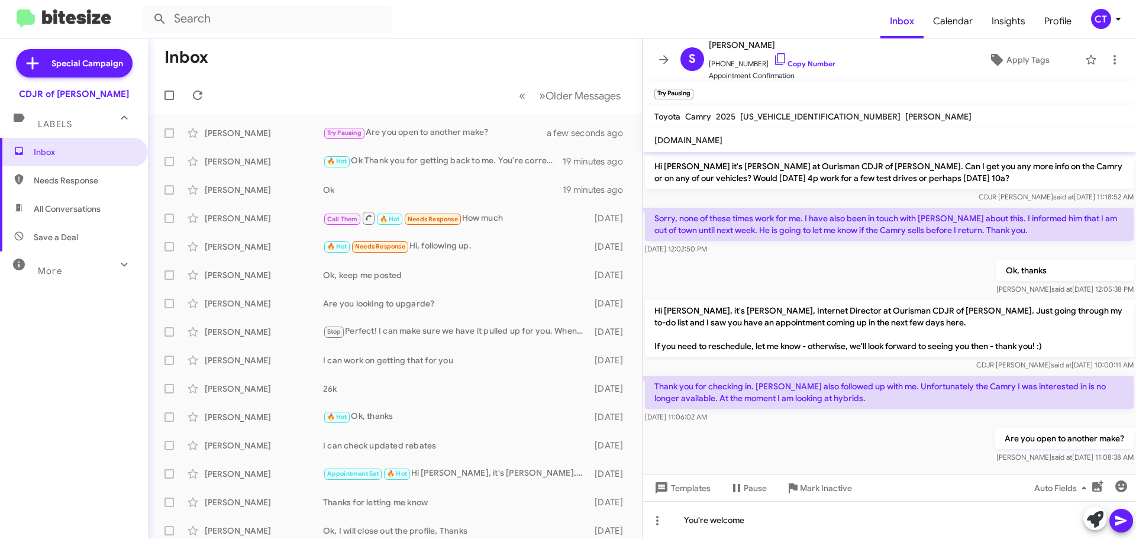
drag, startPoint x: 1128, startPoint y: 519, endPoint x: 1109, endPoint y: 521, distance: 19.2
click at [1127, 519] on icon at bounding box center [1122, 521] width 14 height 14
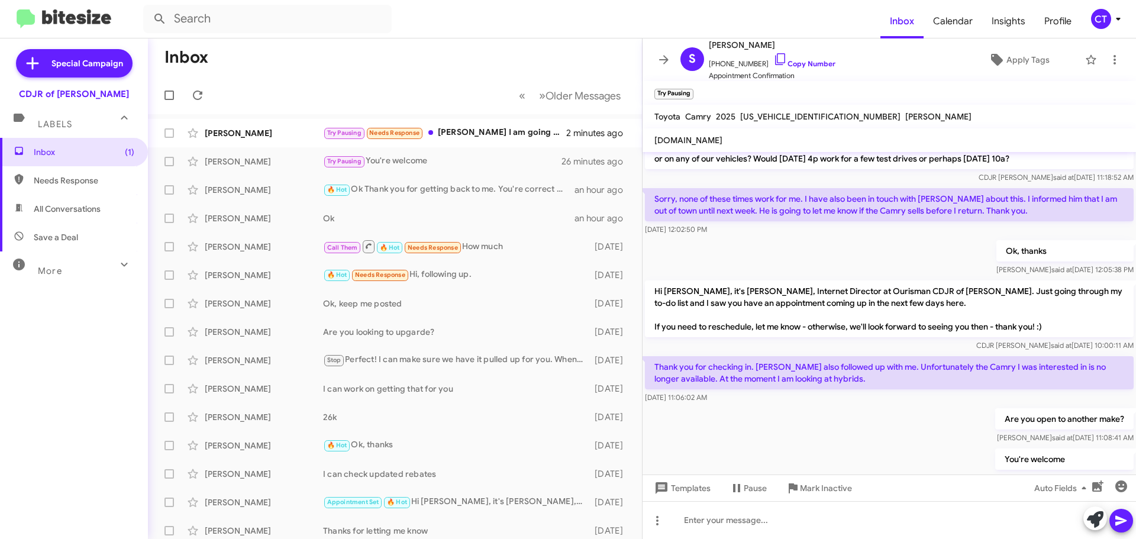
scroll to position [165, 0]
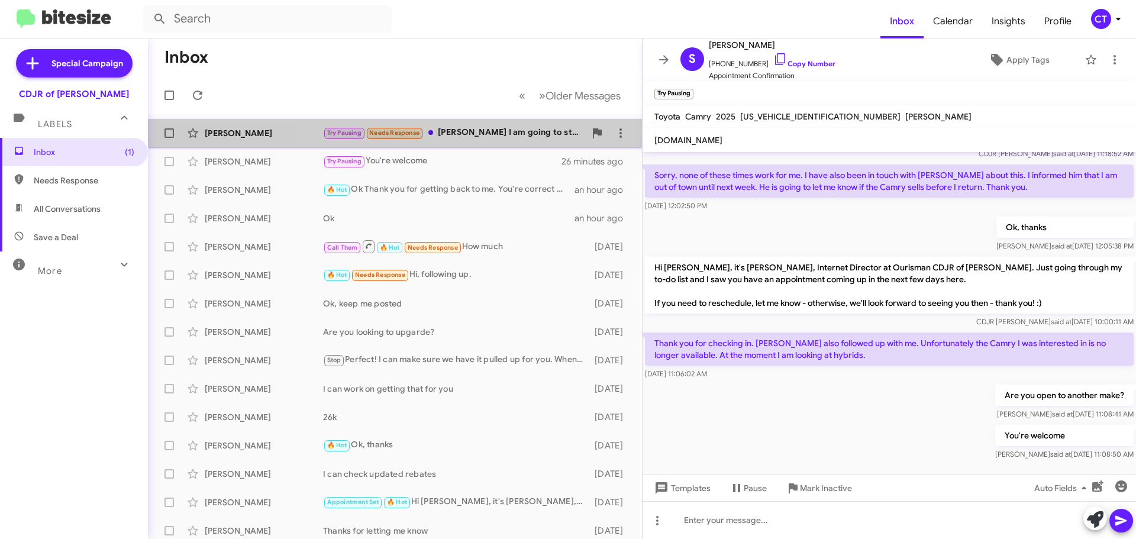
click at [478, 133] on div "Try Pausing Needs Response [PERSON_NAME] I am going to stand down at this time.…" at bounding box center [454, 133] width 262 height 14
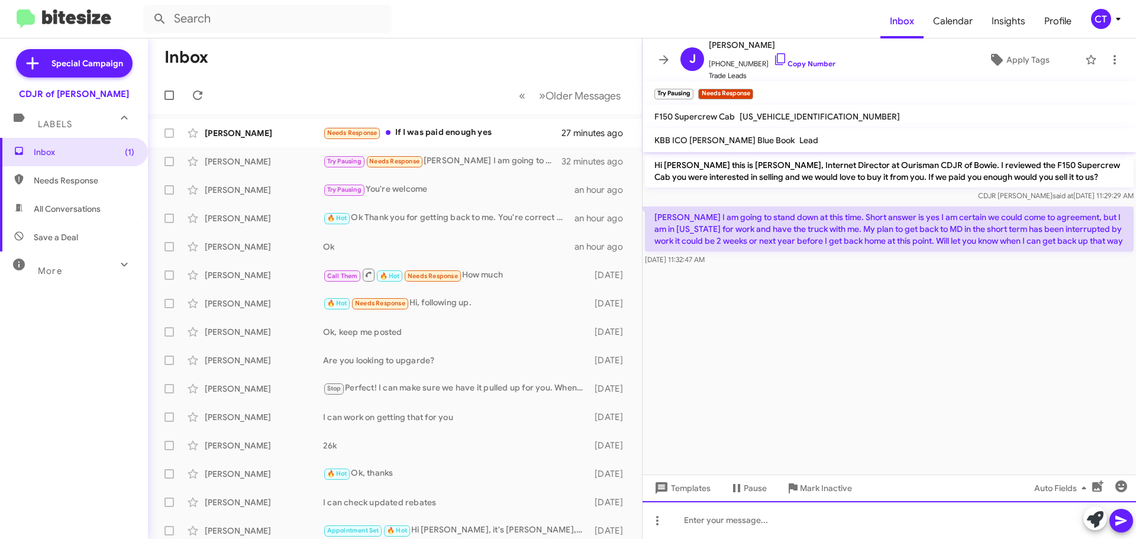
click at [824, 538] on div at bounding box center [890, 520] width 494 height 38
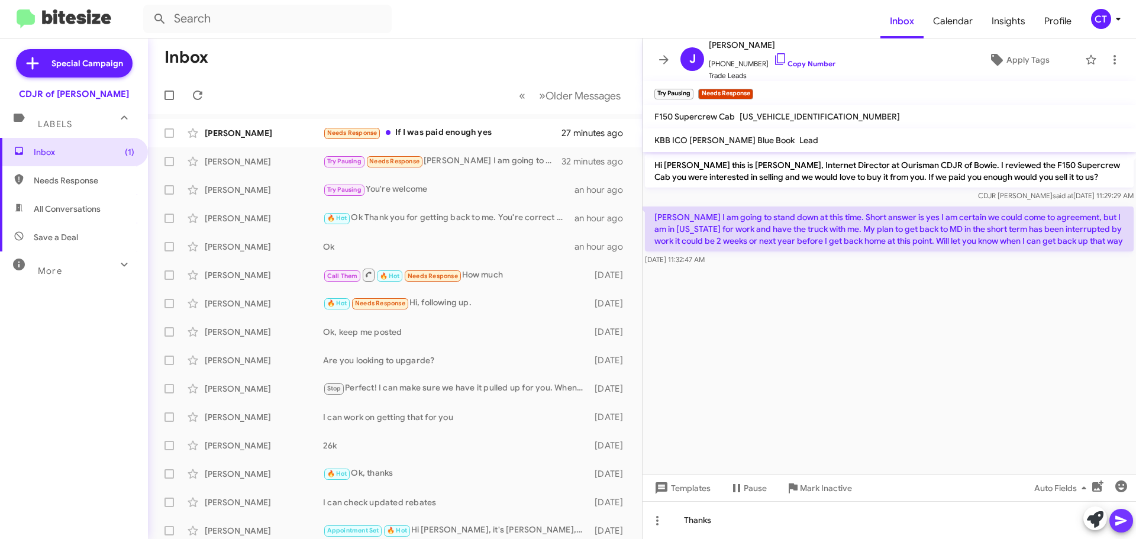
click at [1116, 526] on icon at bounding box center [1122, 521] width 14 height 14
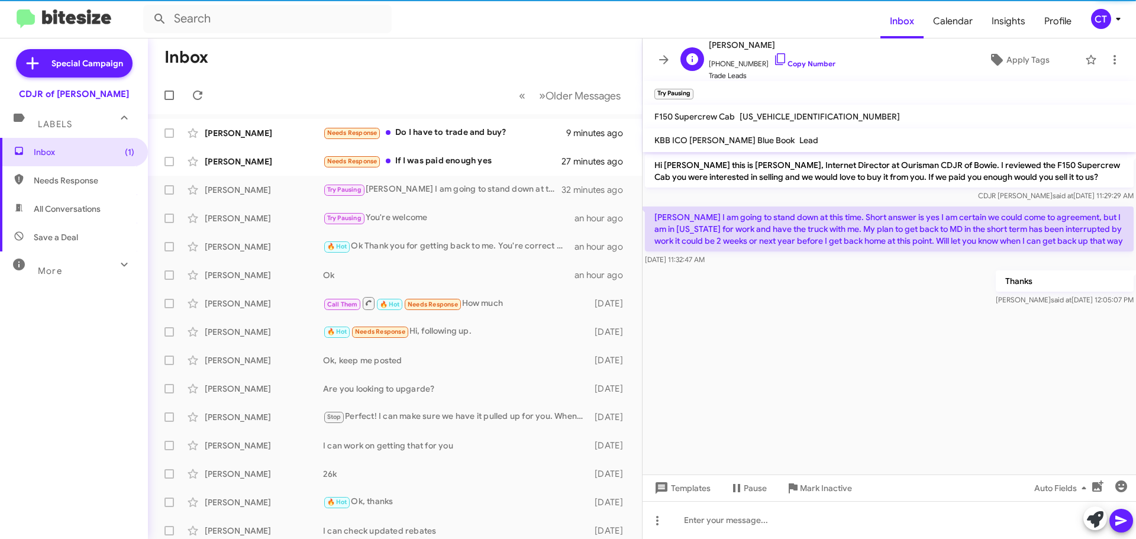
click at [774, 56] on icon at bounding box center [781, 59] width 14 height 14
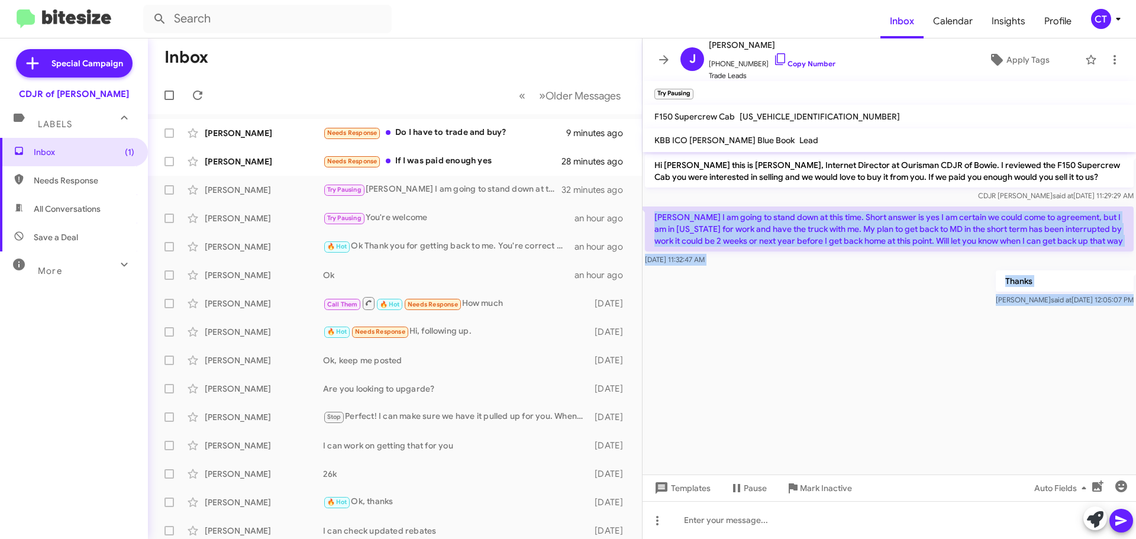
drag, startPoint x: 653, startPoint y: 214, endPoint x: 853, endPoint y: 313, distance: 223.2
click at [853, 313] on cdk-virtual-scroll-viewport "Hi John this is Ciara Taylor, Internet Director at Ourisman CDJR of Bowie. I re…" at bounding box center [890, 313] width 494 height 323
copy div "Ciara I am going to stand down at this time. Short answer is yes I am certain w…"
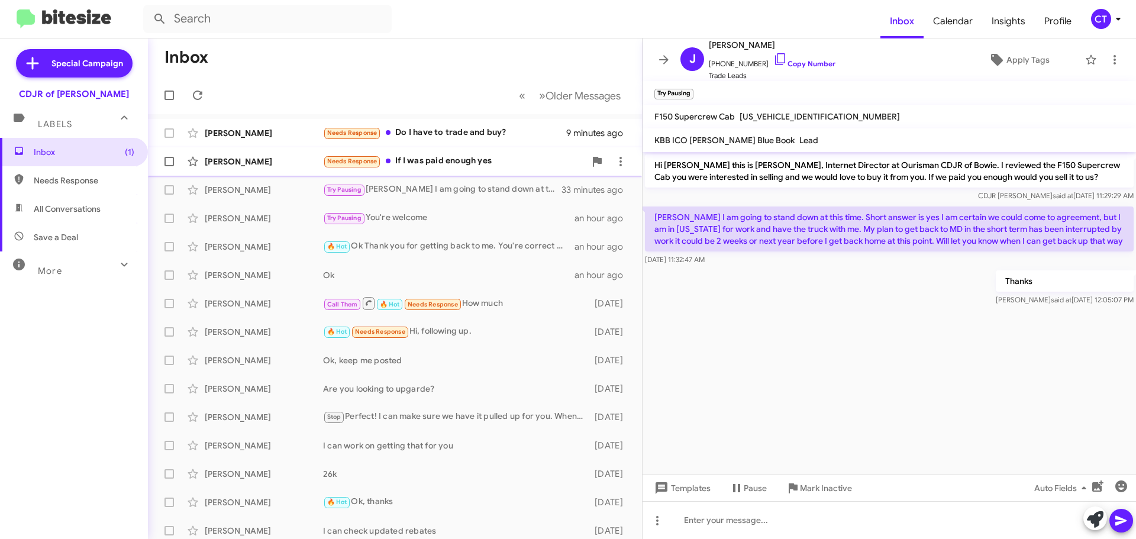
click at [481, 175] on span "Amelia Williams Needs Response If I was paid enough yes 28 minutes ago" at bounding box center [395, 161] width 494 height 28
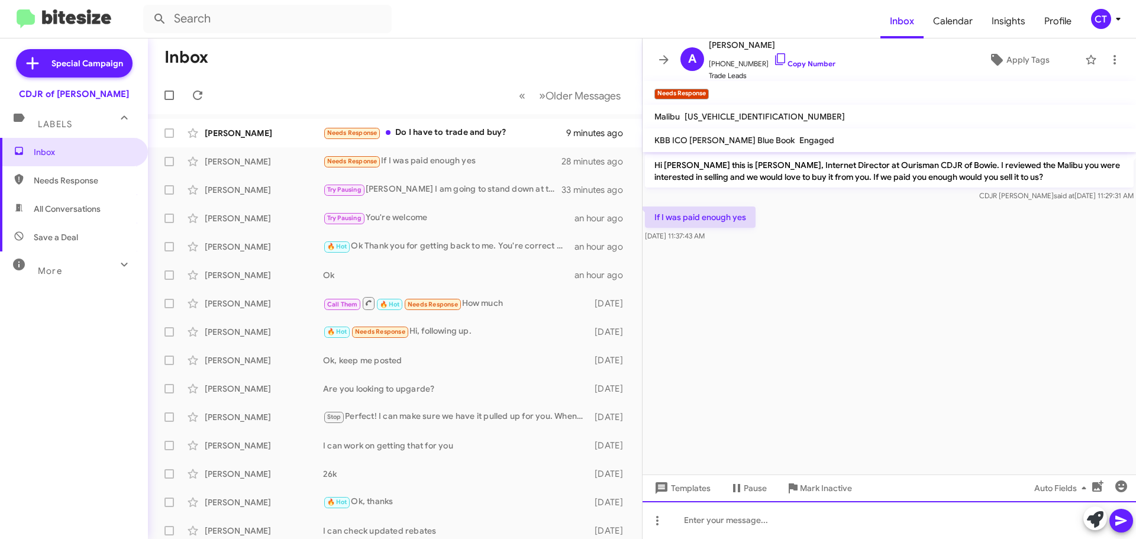
click at [743, 511] on div at bounding box center [890, 520] width 494 height 38
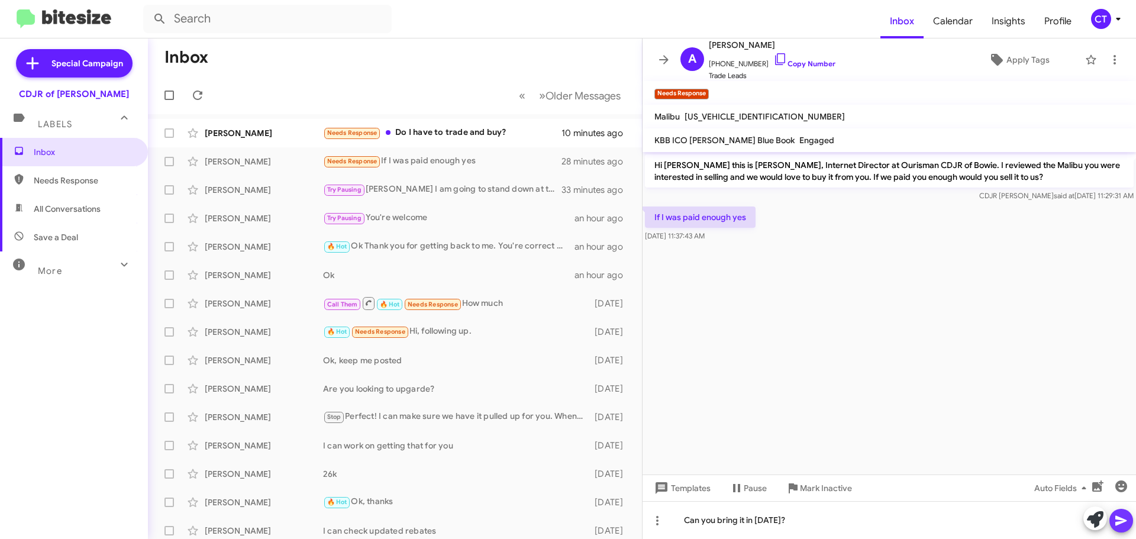
drag, startPoint x: 1115, startPoint y: 518, endPoint x: 1107, endPoint y: 515, distance: 8.2
click at [1114, 517] on button at bounding box center [1122, 521] width 24 height 24
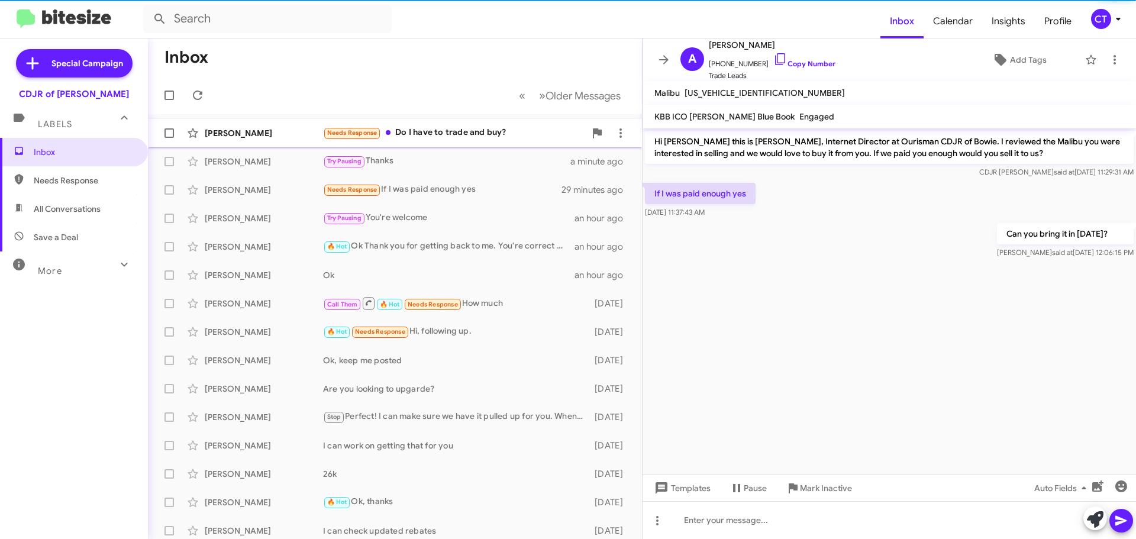
click at [453, 143] on div "Dymond Smith Needs Response Do I have to trade and buy? 10 minutes ago" at bounding box center [394, 133] width 475 height 24
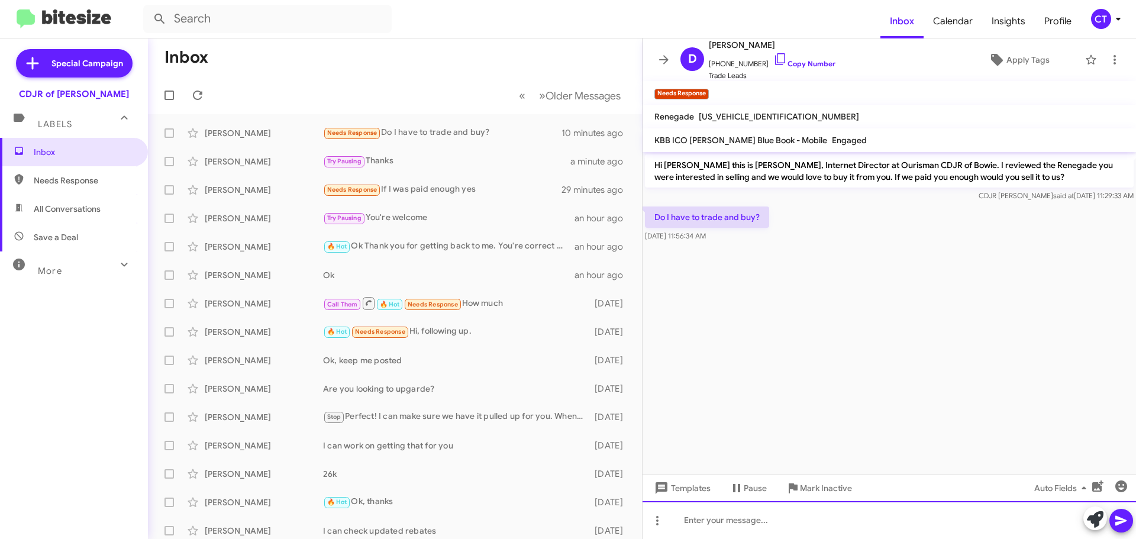
click at [728, 537] on div at bounding box center [890, 520] width 494 height 38
click at [732, 524] on div "No, you can sell" at bounding box center [890, 520] width 494 height 38
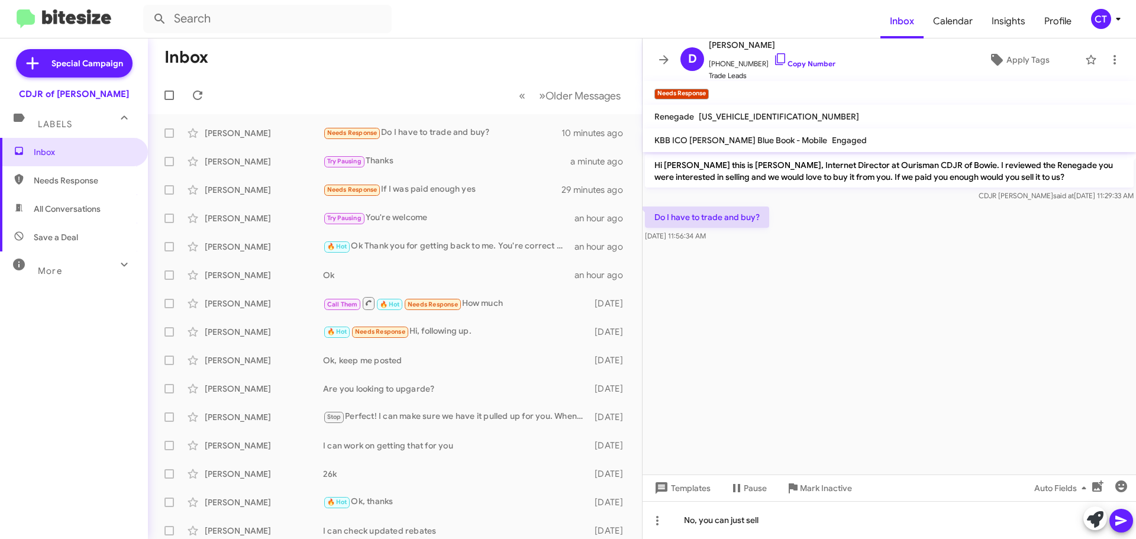
drag, startPoint x: 1125, startPoint y: 517, endPoint x: 1112, endPoint y: 509, distance: 14.6
click at [1123, 516] on icon at bounding box center [1122, 521] width 14 height 14
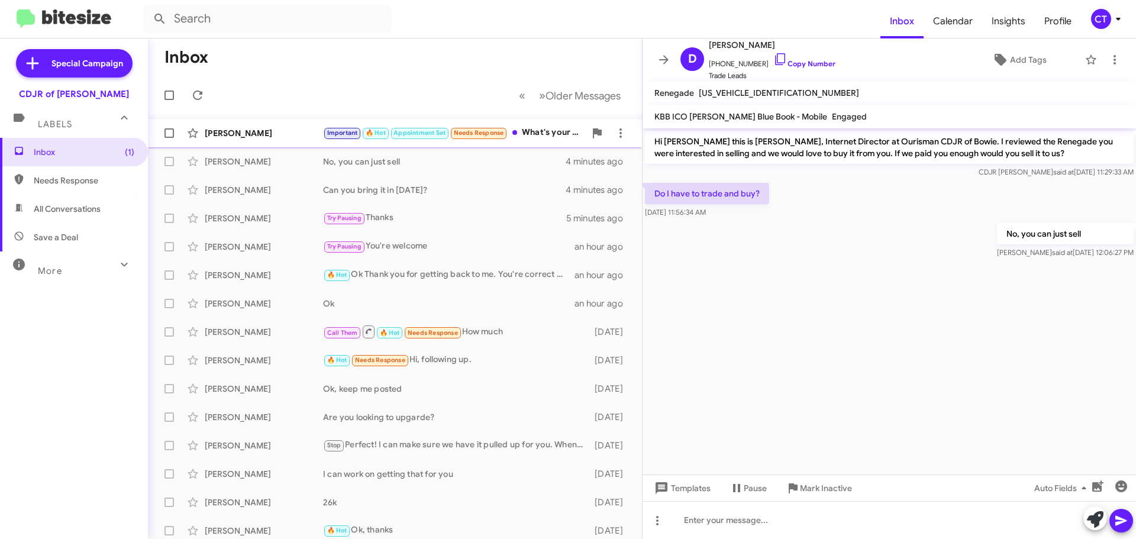
click at [275, 127] on div "Archie Finney Important 🔥 Hot Appointment Set Needs Response What's your offer?…" at bounding box center [394, 133] width 475 height 24
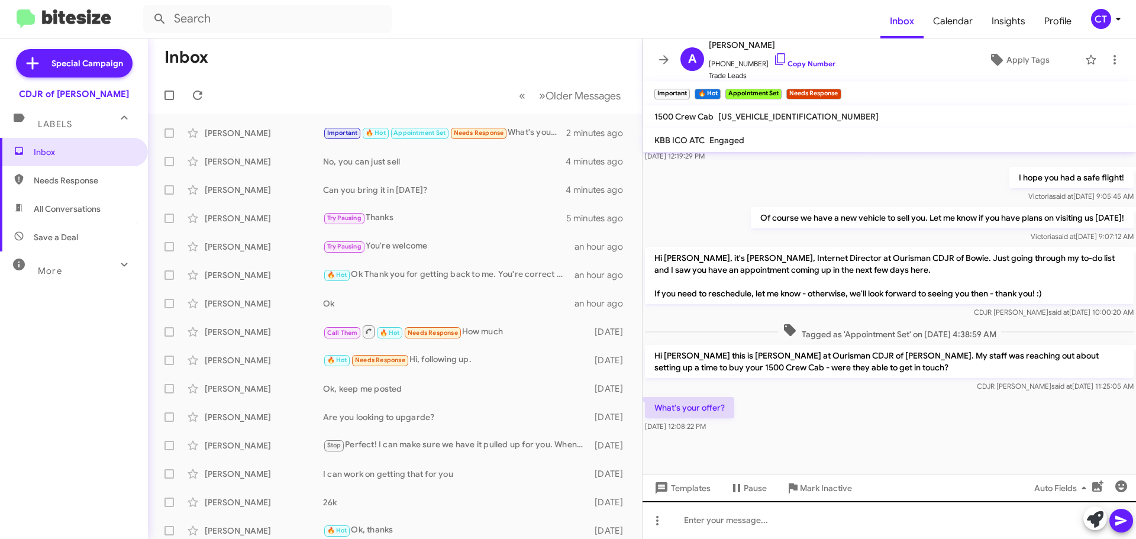
scroll to position [630, 0]
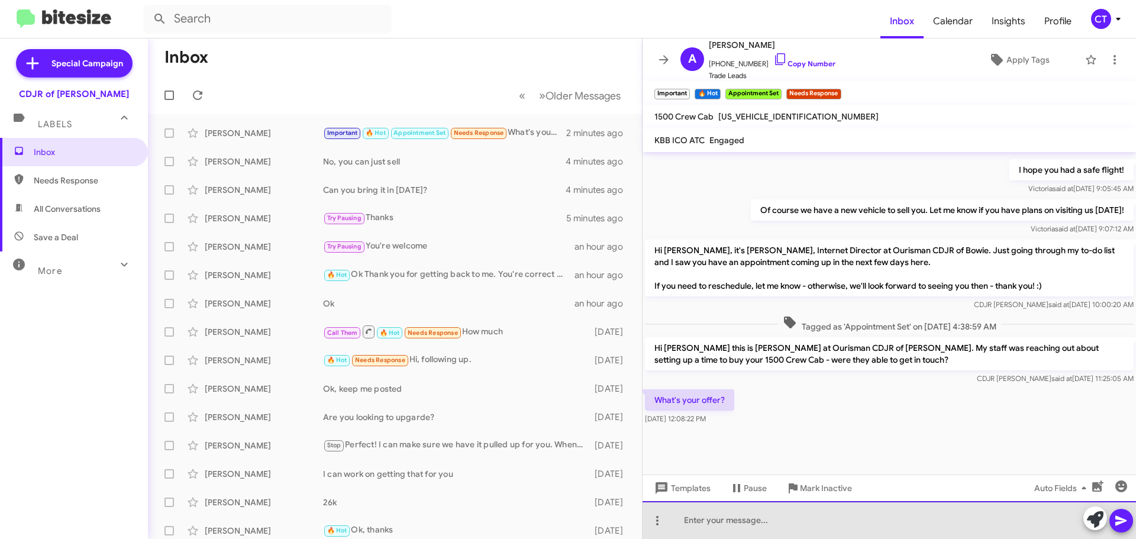
drag, startPoint x: 737, startPoint y: 523, endPoint x: 915, endPoint y: 453, distance: 191.2
click at [737, 522] on div at bounding box center [890, 520] width 494 height 38
click at [759, 521] on div "We need to see it inperson. Can you make it today?" at bounding box center [890, 520] width 494 height 38
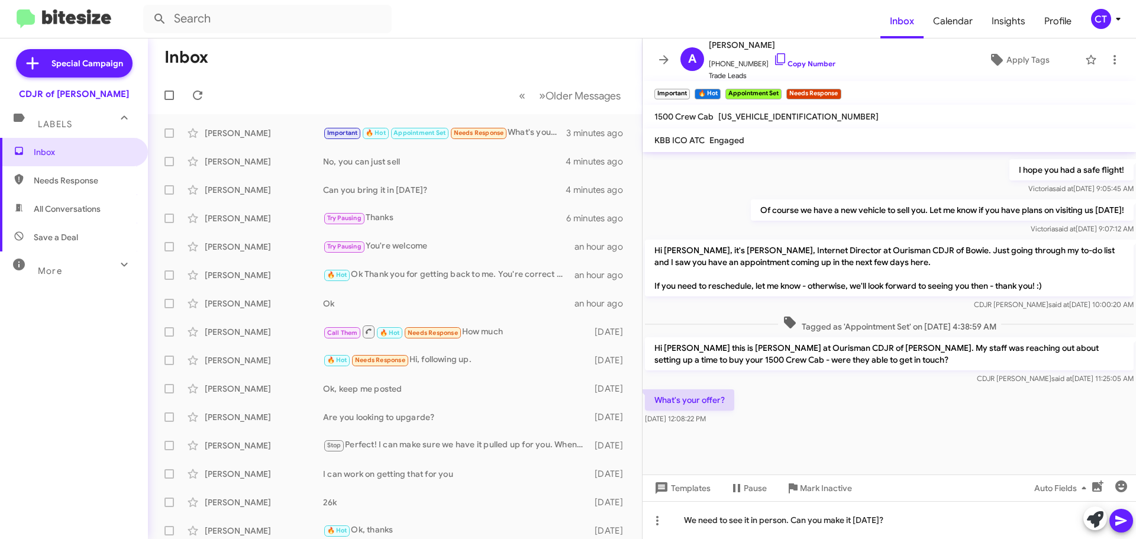
click at [1118, 522] on icon at bounding box center [1121, 521] width 11 height 10
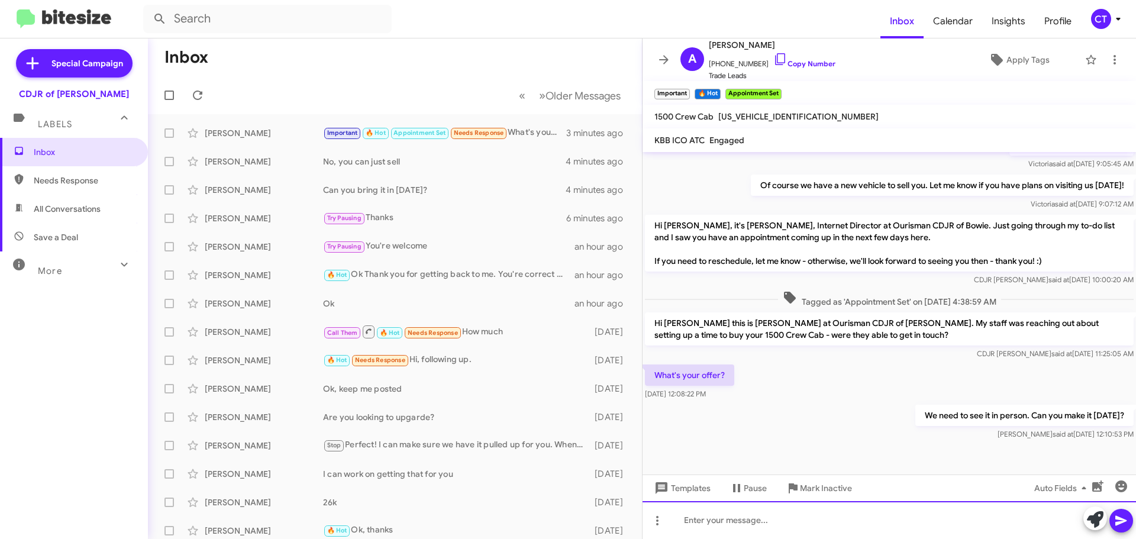
scroll to position [673, 0]
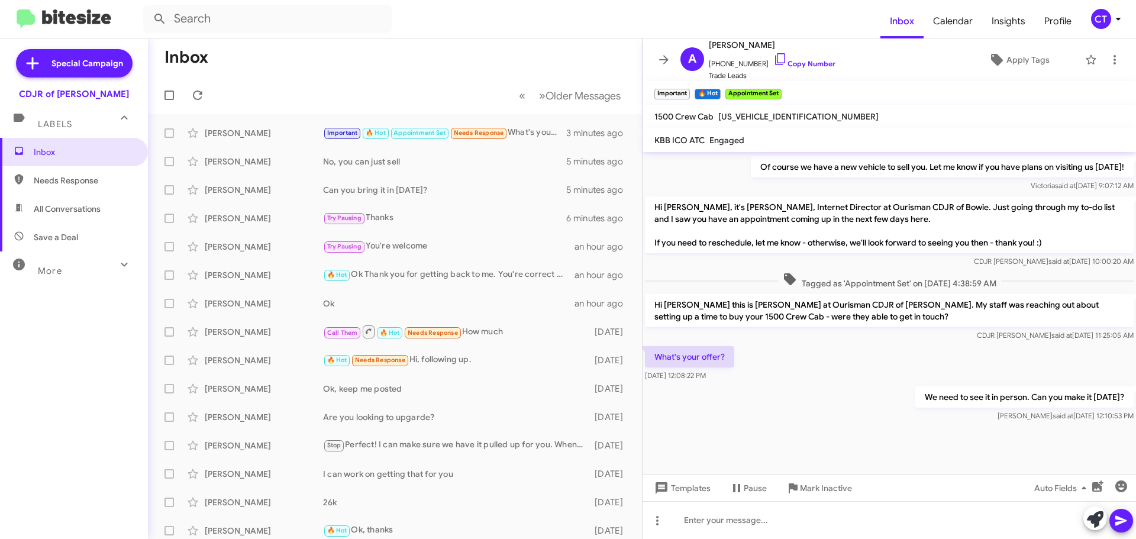
click at [1110, 16] on div "CT" at bounding box center [1102, 19] width 20 height 20
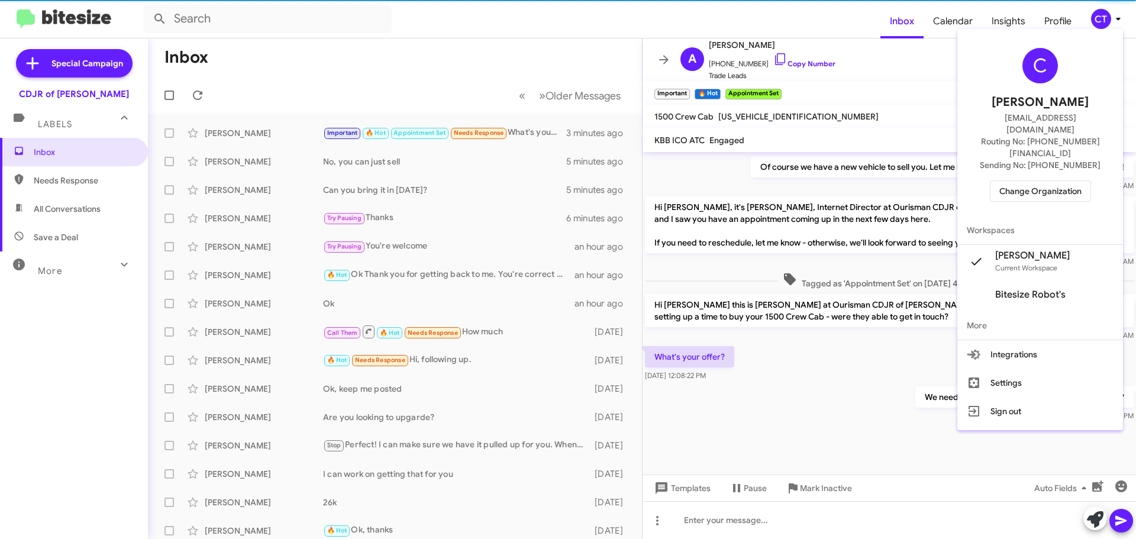
click at [1082, 181] on span "Change Organization" at bounding box center [1041, 191] width 82 height 20
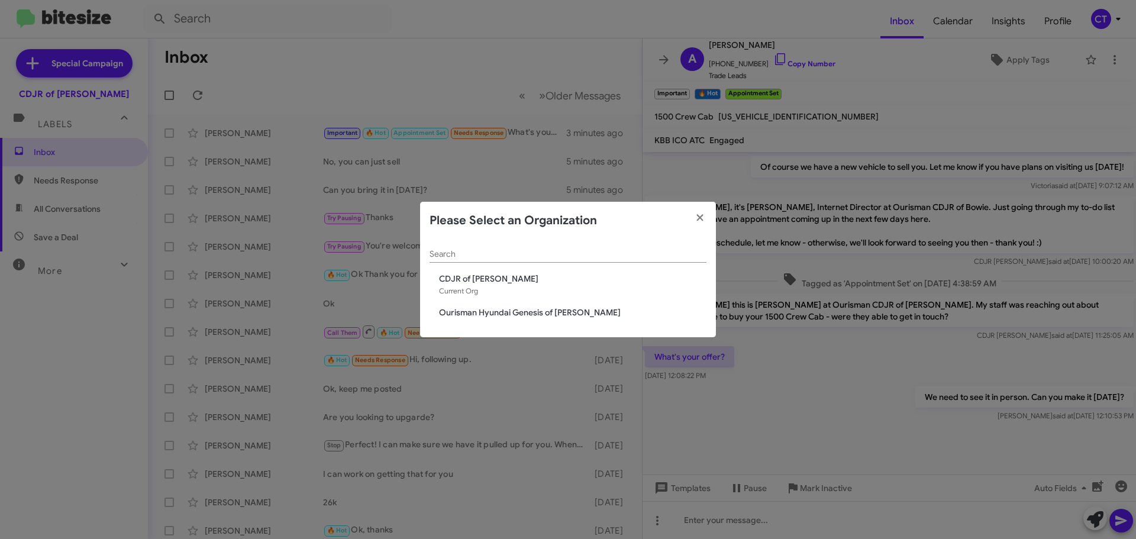
click at [494, 305] on div "Search CDJR of Bowie Current Org Ourisman Hyundai Genesis of Bowie" at bounding box center [568, 289] width 296 height 98
click at [493, 311] on span "Ourisman Hyundai Genesis of Bowie" at bounding box center [573, 313] width 268 height 12
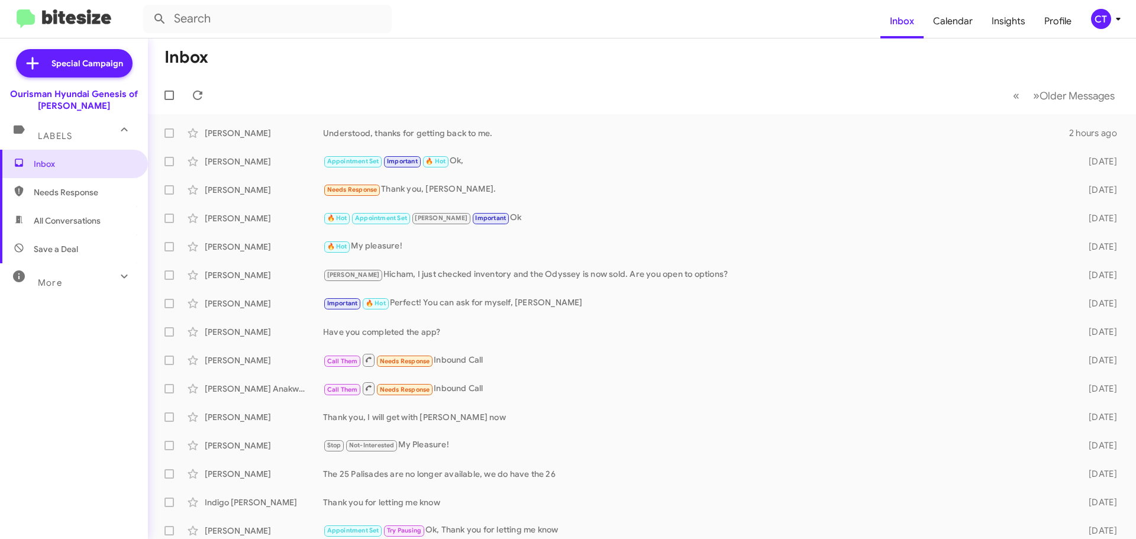
click at [1127, 19] on mat-toolbar "Inbox Calendar Insights Profile CT" at bounding box center [568, 19] width 1136 height 38
click at [1119, 19] on icon at bounding box center [1118, 19] width 4 height 3
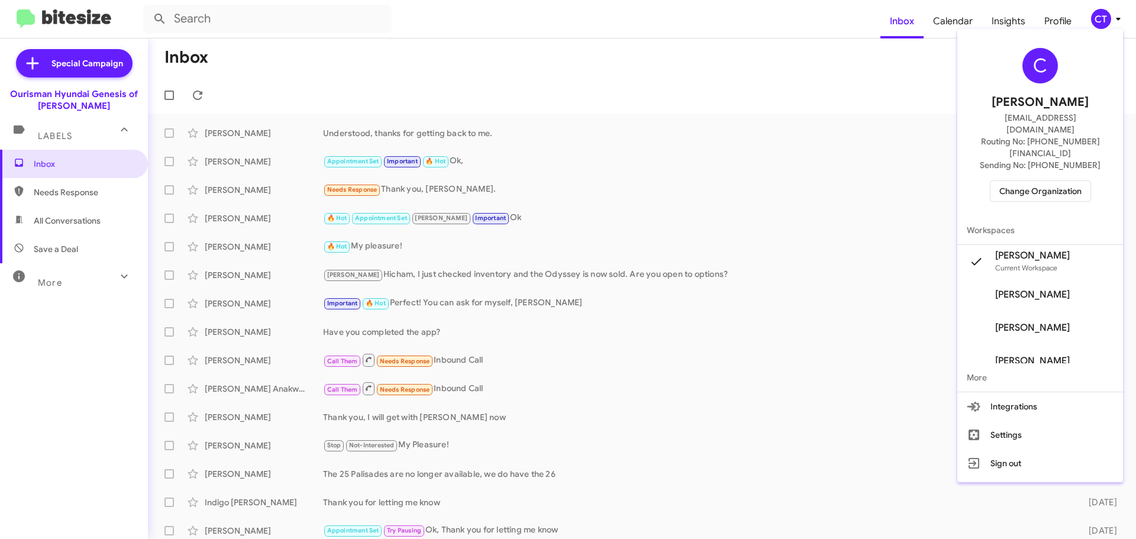
click at [1033, 181] on span "Change Organization" at bounding box center [1041, 191] width 82 height 20
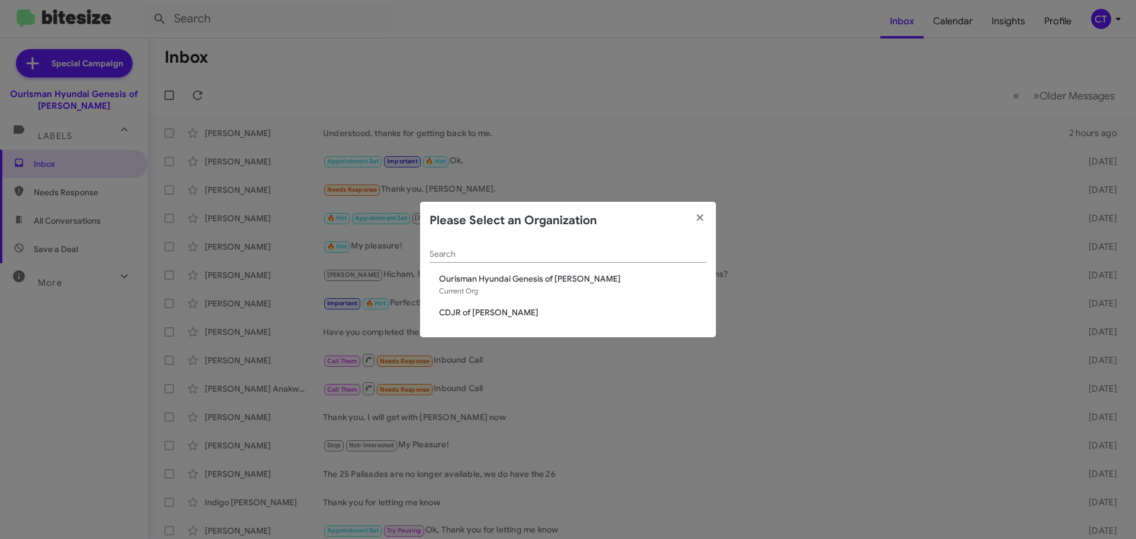
click at [472, 315] on span "CDJR of [PERSON_NAME]" at bounding box center [573, 313] width 268 height 12
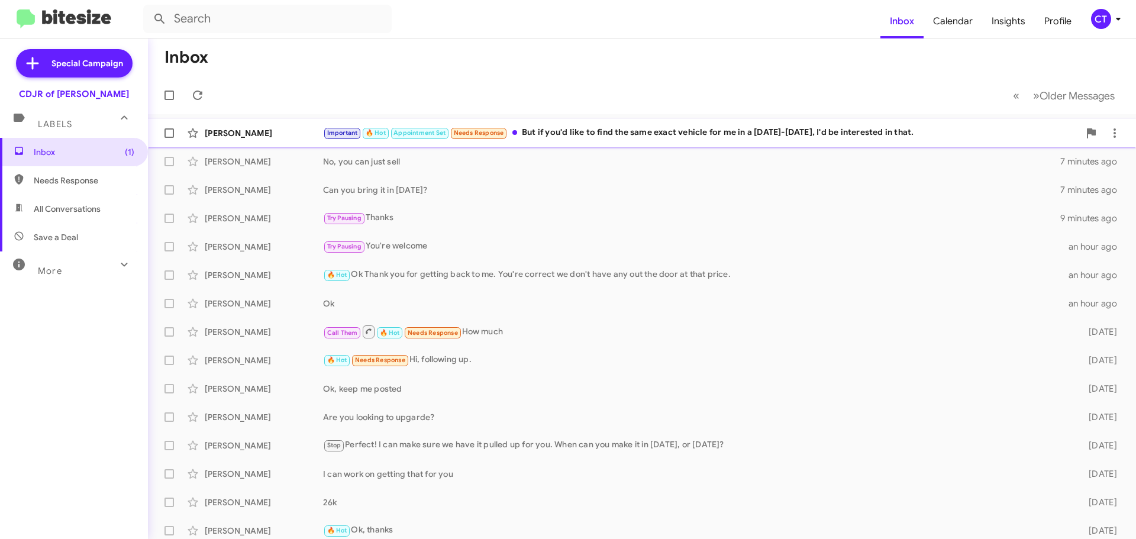
click at [693, 134] on div "Important 🔥 Hot Appointment Set Needs Response But if you'd like to find the sa…" at bounding box center [701, 133] width 756 height 14
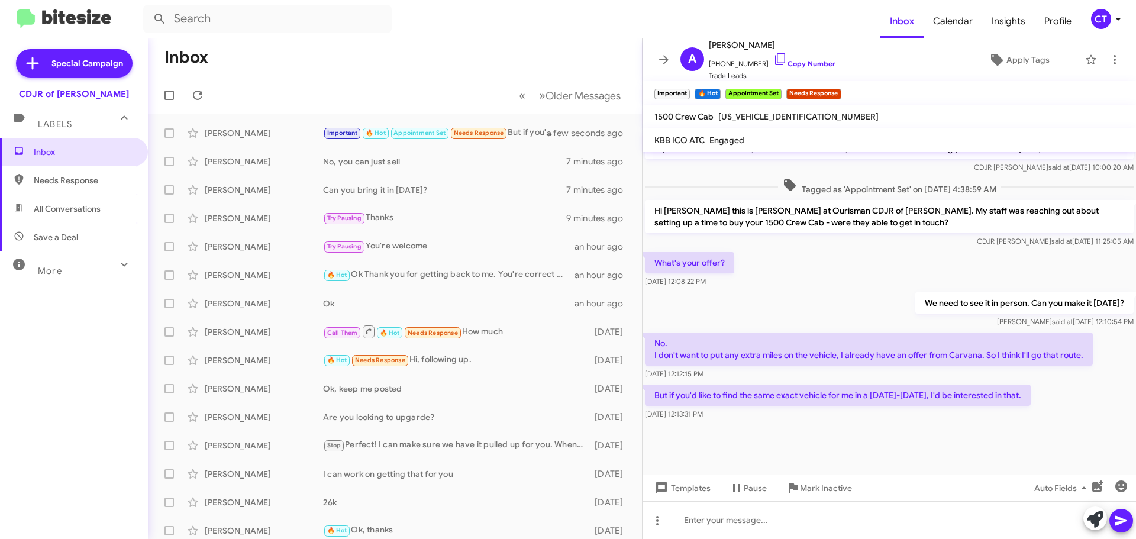
scroll to position [606, 0]
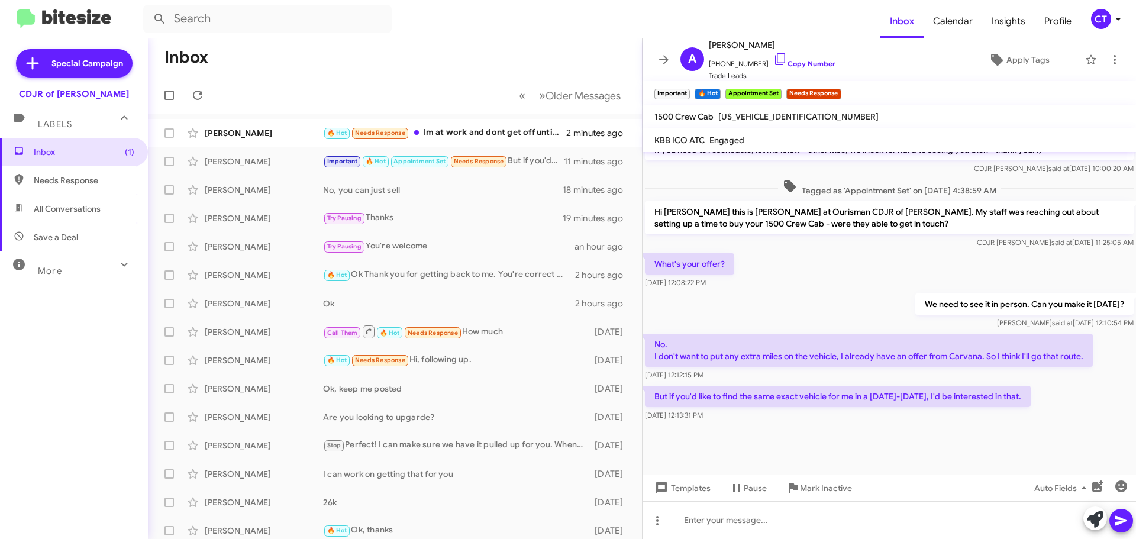
scroll to position [606, 0]
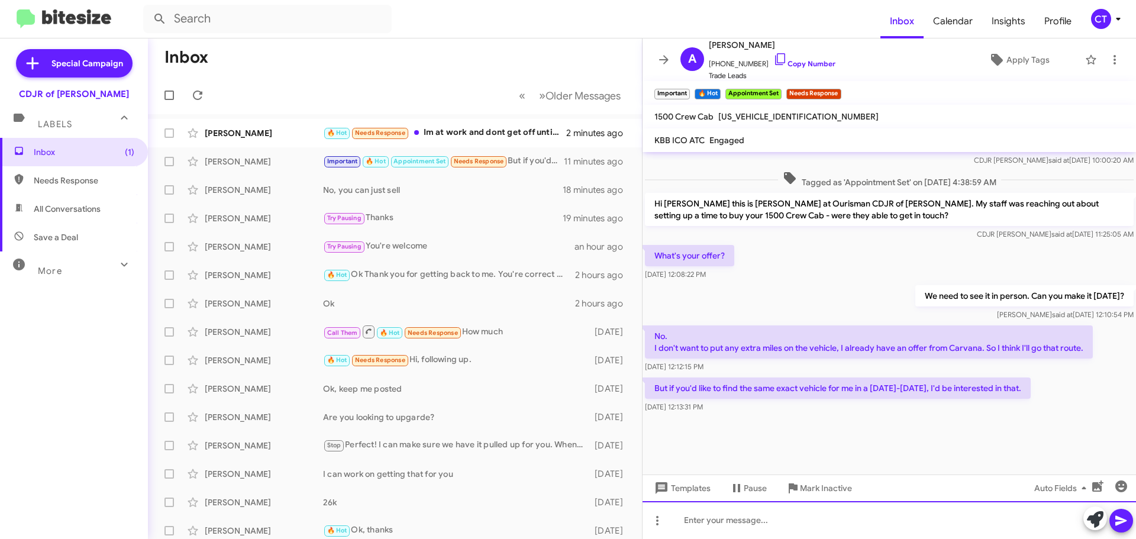
click at [697, 529] on div at bounding box center [890, 520] width 494 height 38
click at [735, 526] on div at bounding box center [890, 520] width 494 height 38
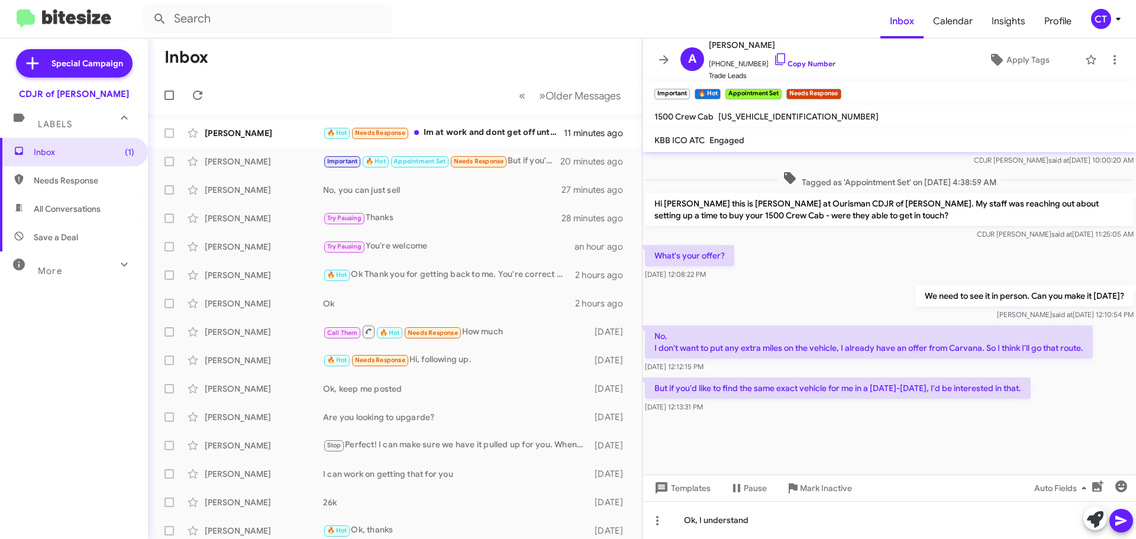
click at [1122, 520] on icon at bounding box center [1121, 521] width 11 height 10
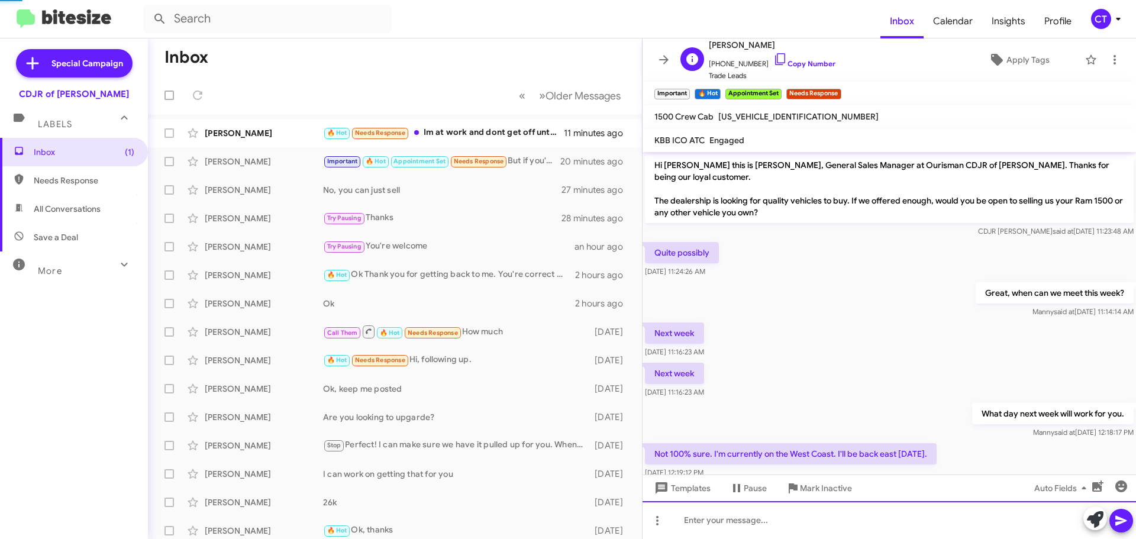
scroll to position [59, 0]
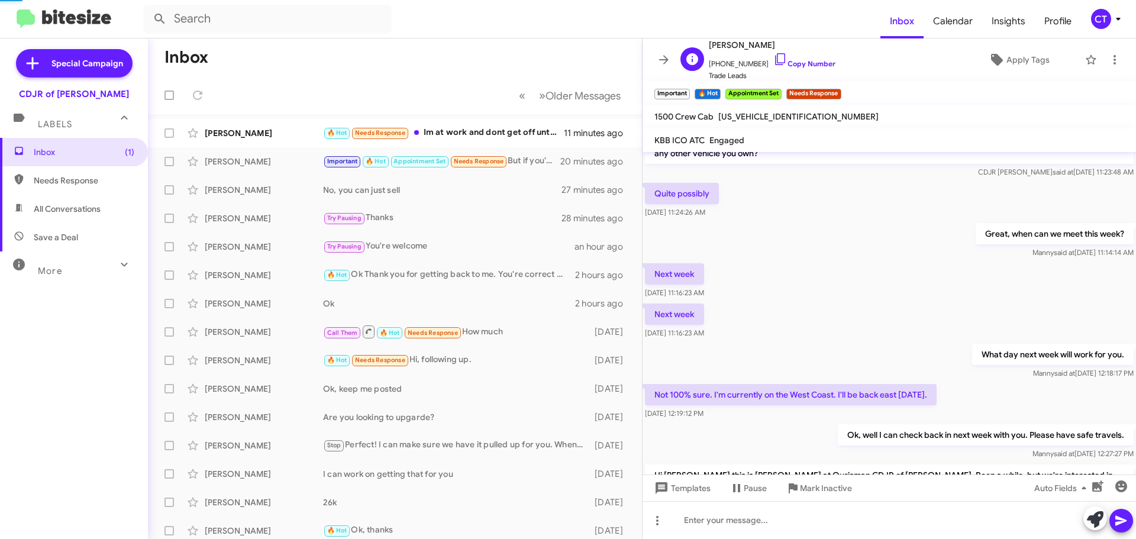
click at [774, 56] on icon at bounding box center [781, 59] width 14 height 14
click at [1109, 50] on button at bounding box center [1115, 60] width 24 height 24
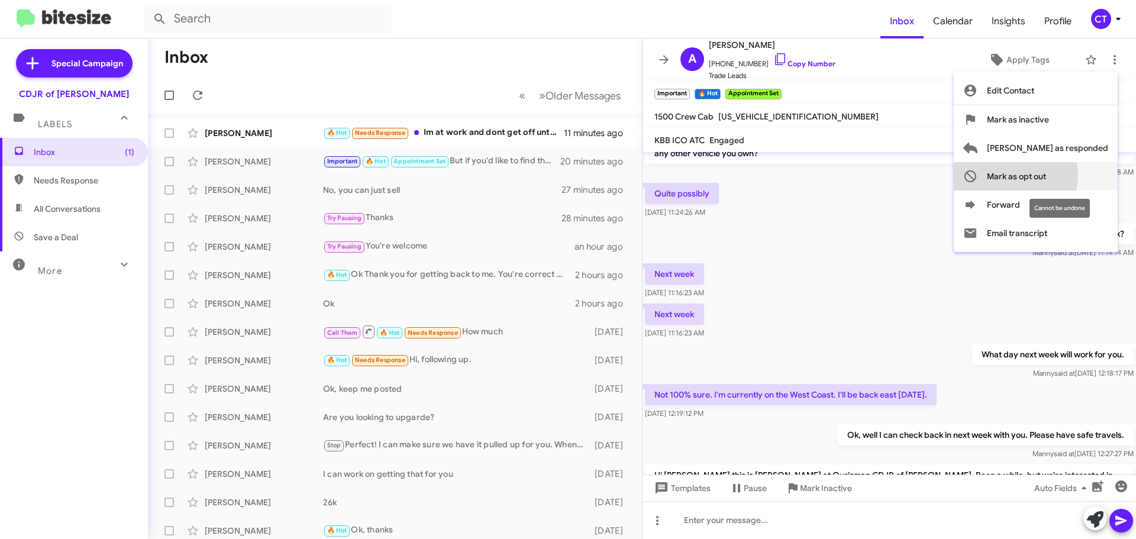
click at [1047, 175] on span "Mark as opt out" at bounding box center [1016, 176] width 59 height 28
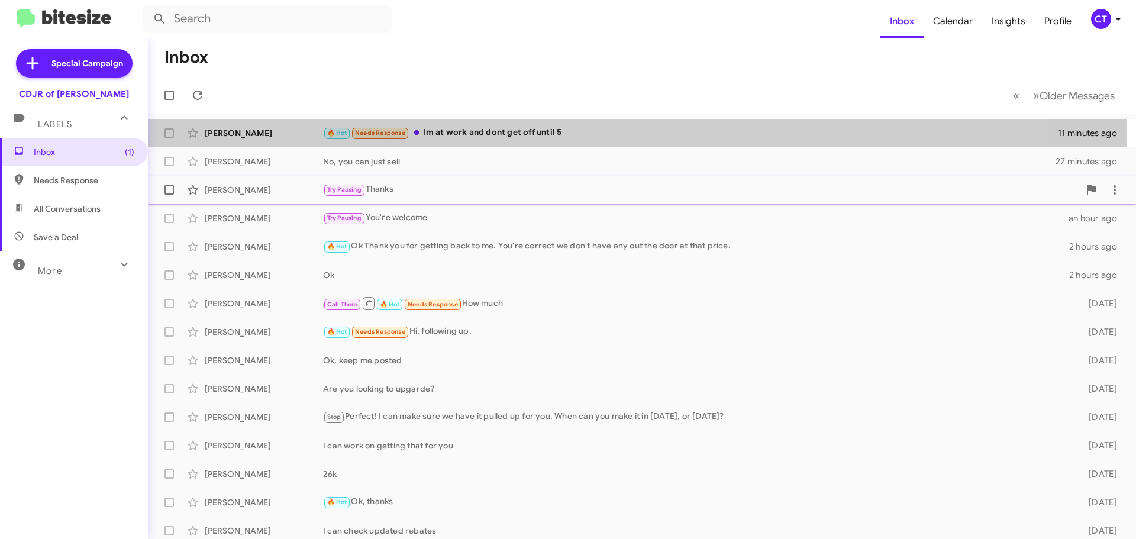
drag, startPoint x: 487, startPoint y: 138, endPoint x: 219, endPoint y: 187, distance: 272.0
click at [487, 138] on div "🔥 Hot Needs Response Im at work and dont get off until 5" at bounding box center [690, 133] width 735 height 14
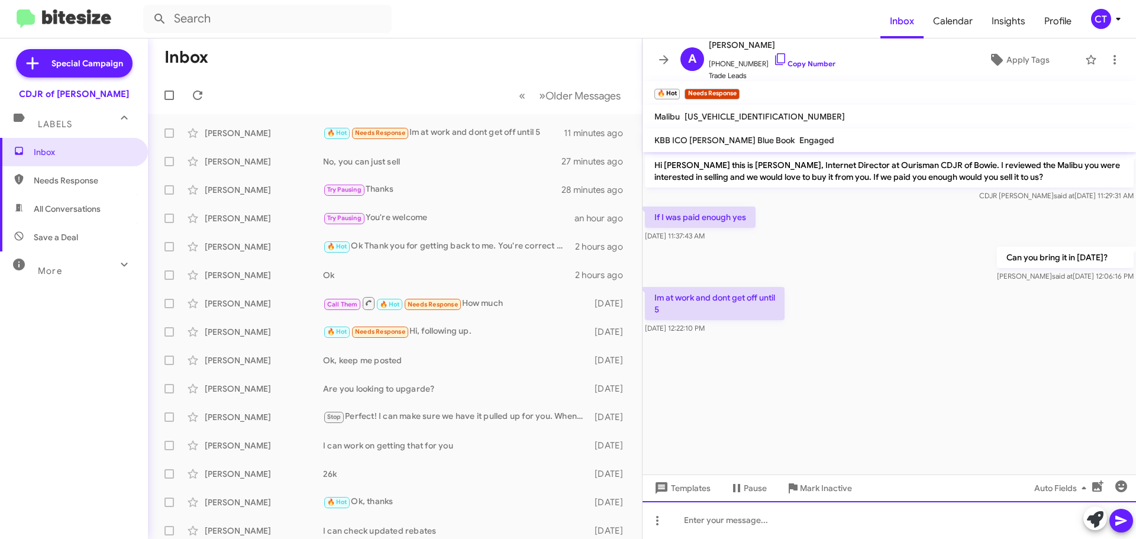
click at [774, 525] on div at bounding box center [890, 520] width 494 height 38
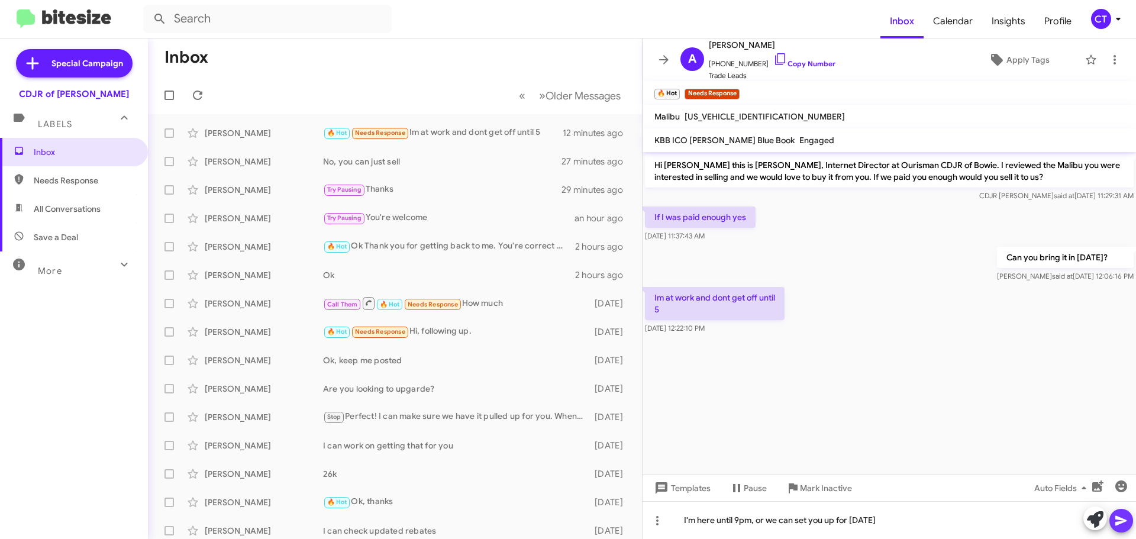
click at [1113, 522] on button at bounding box center [1122, 521] width 24 height 24
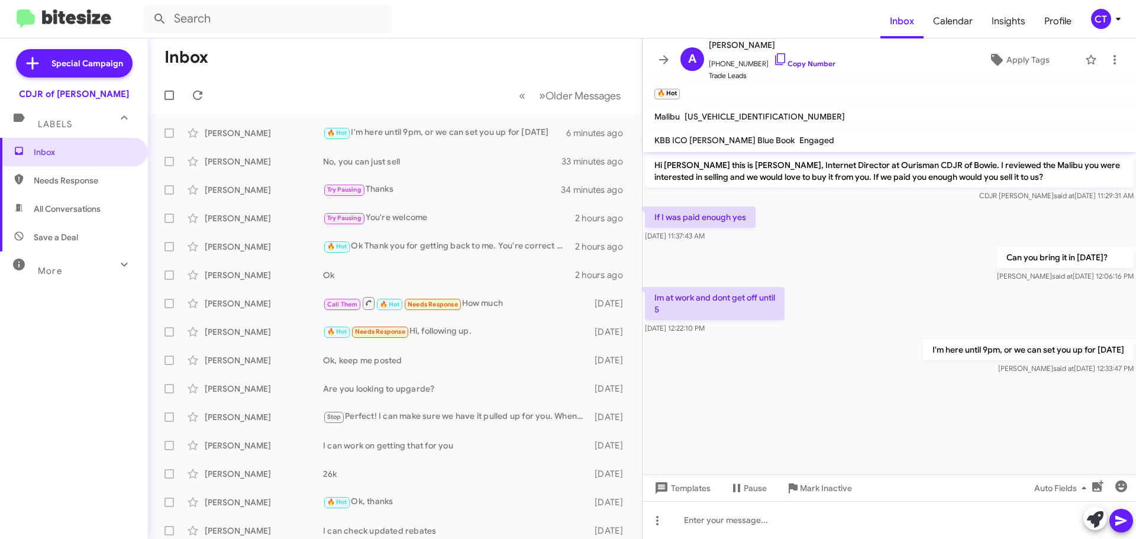
click at [1118, 24] on icon at bounding box center [1119, 19] width 14 height 14
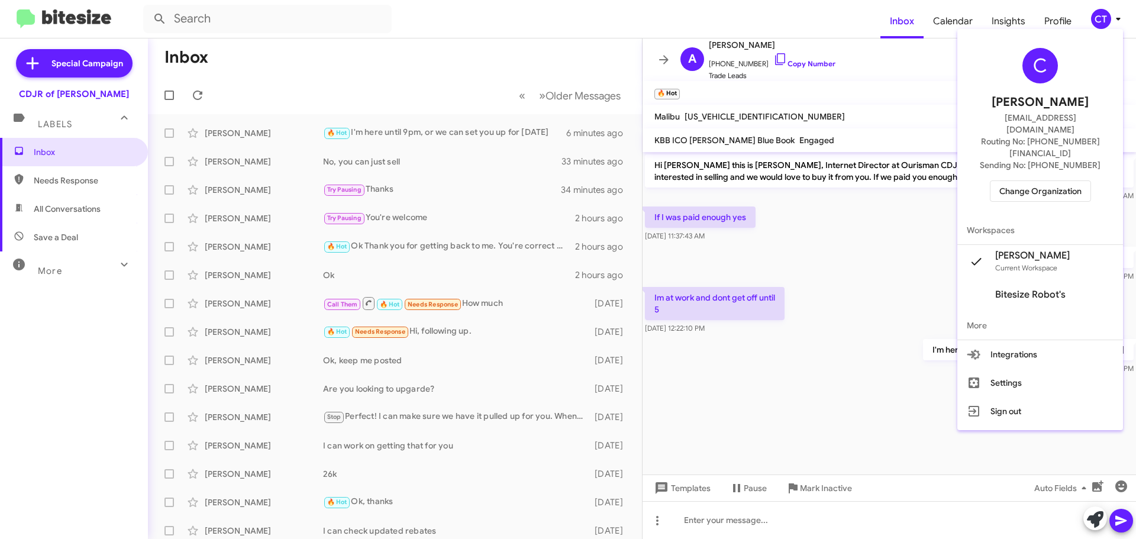
click at [1031, 181] on span "Change Organization" at bounding box center [1041, 191] width 82 height 20
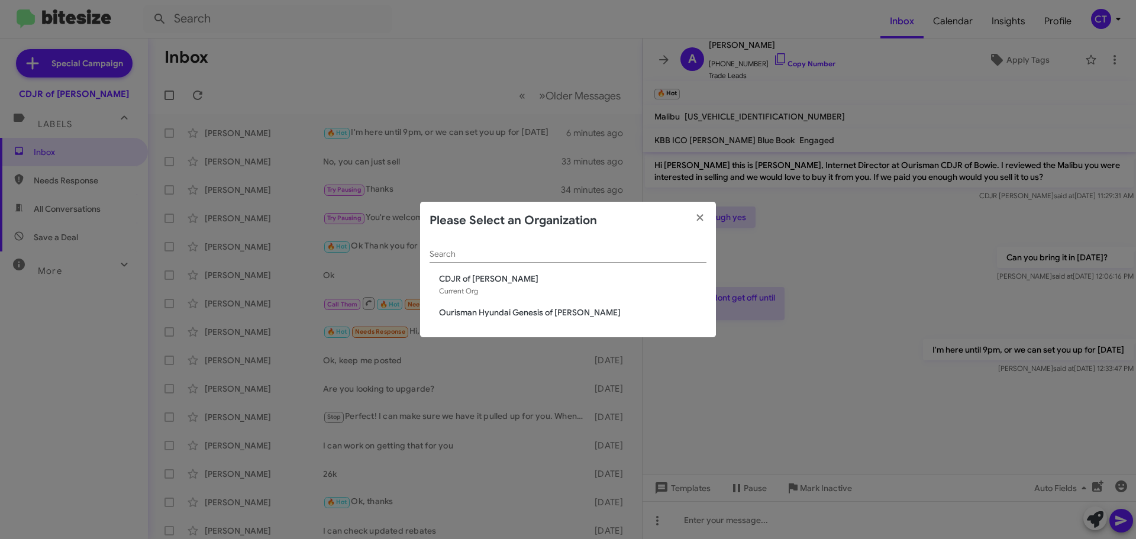
click at [551, 317] on span "Ourisman Hyundai Genesis of [PERSON_NAME]" at bounding box center [573, 313] width 268 height 12
